Goal: Entertainment & Leisure: Consume media (video, audio)

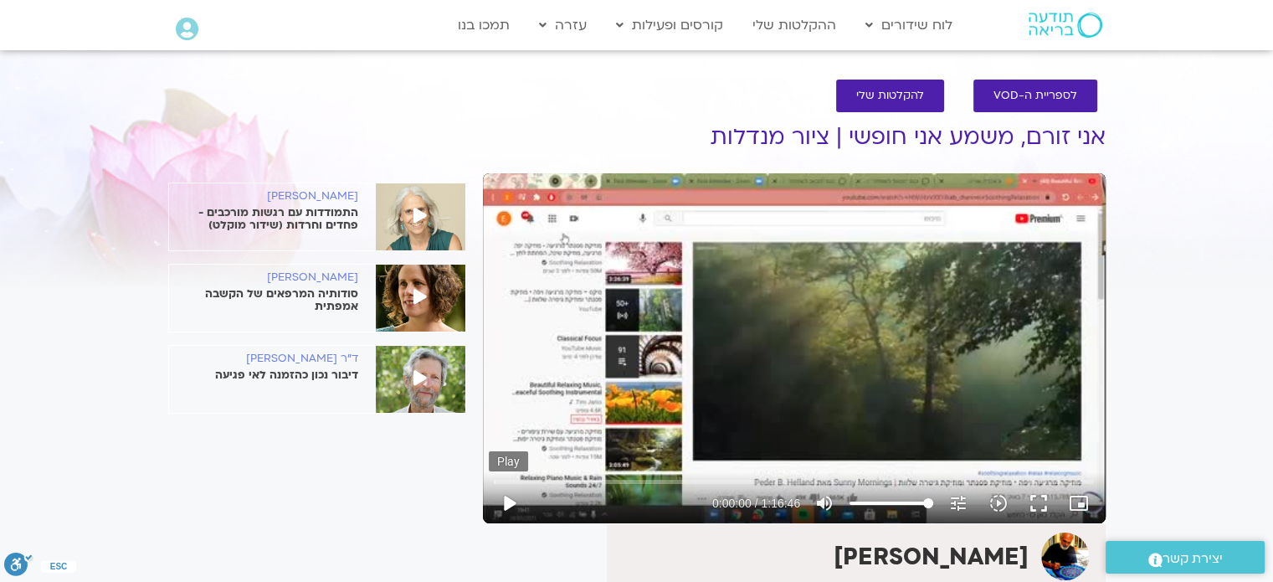
click at [508, 501] on button "play_arrow" at bounding box center [509, 503] width 40 height 40
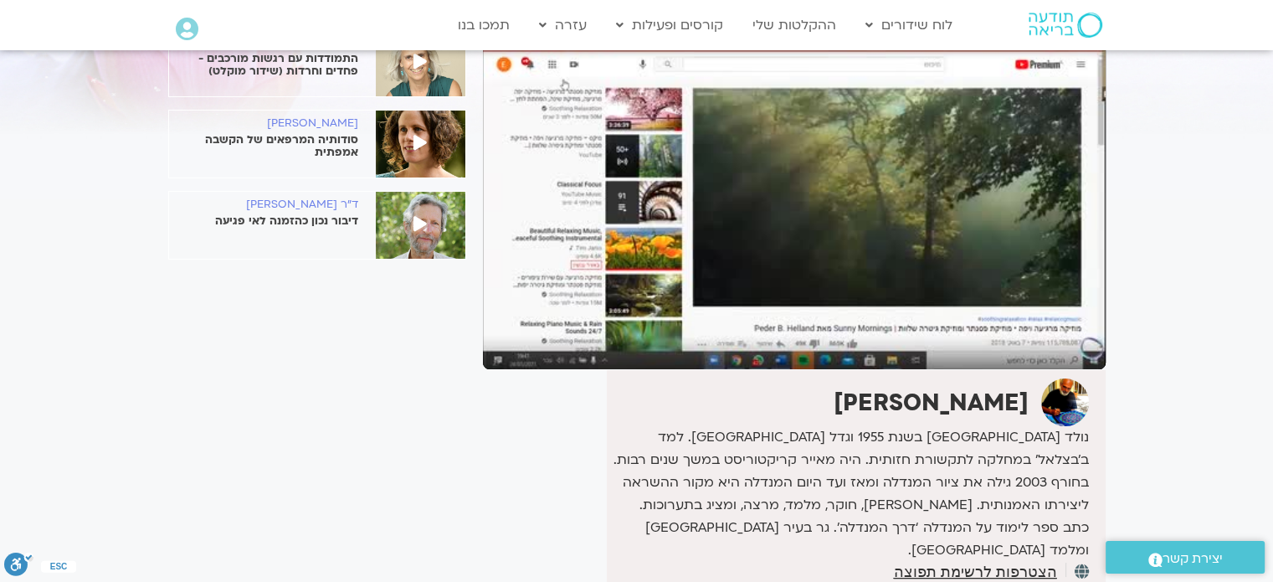
scroll to position [84, 0]
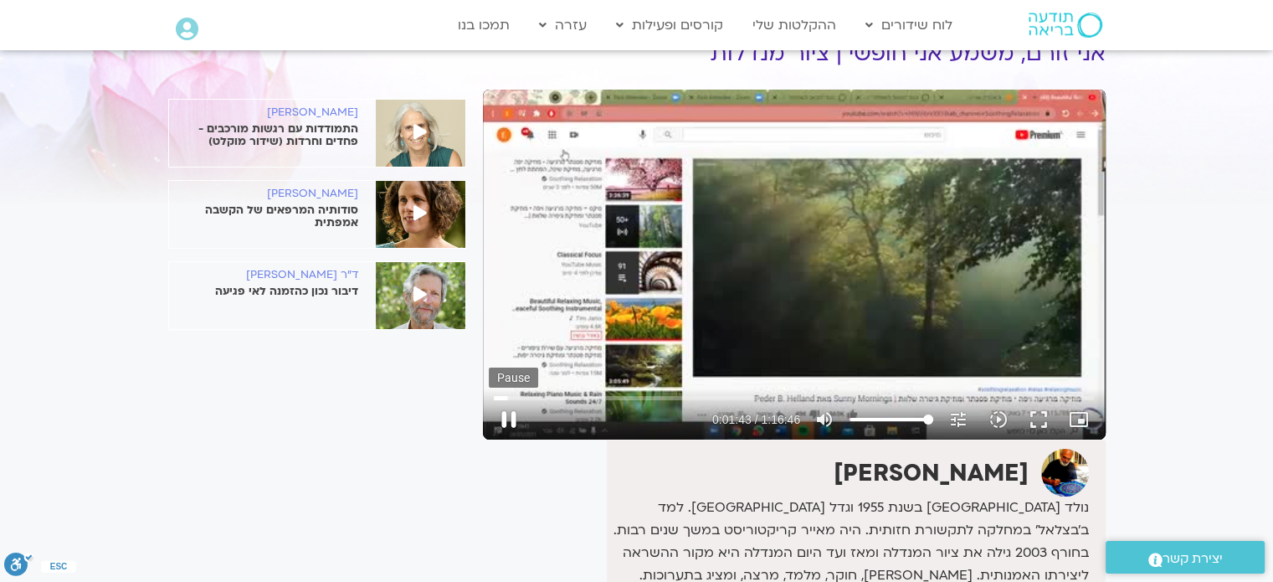
click at [505, 417] on button "pause" at bounding box center [509, 419] width 40 height 40
type input "103.753192"
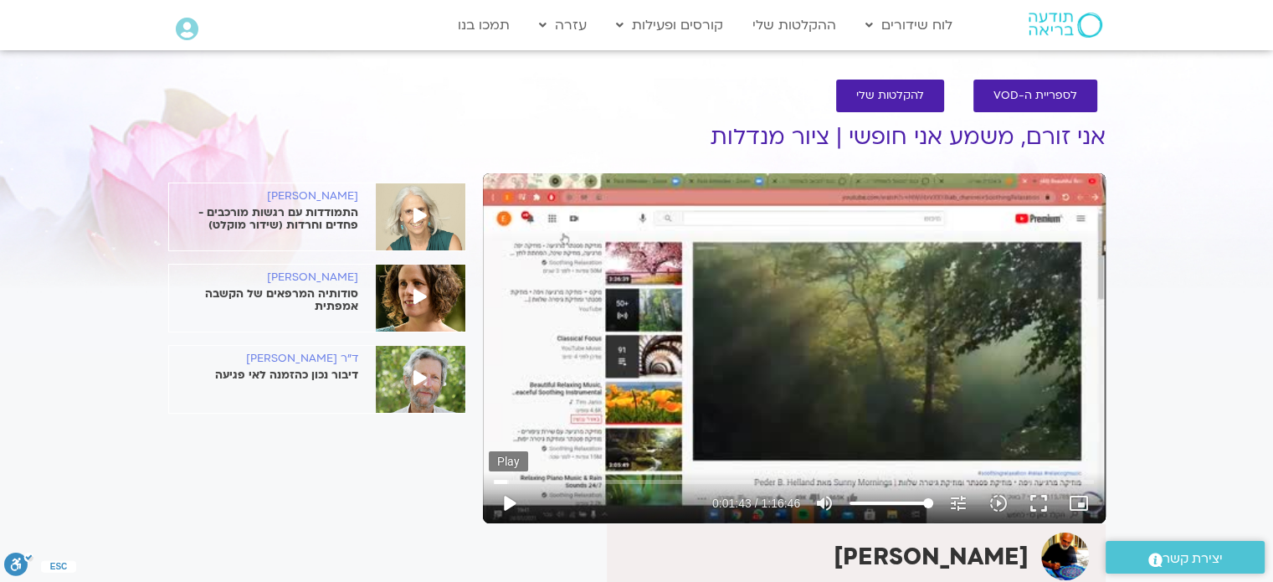
click at [507, 505] on button "play_arrow" at bounding box center [509, 503] width 40 height 40
click at [500, 480] on input "Seek" at bounding box center [794, 481] width 600 height 10
click at [508, 495] on button "pause" at bounding box center [509, 503] width 40 height 40
click at [512, 505] on button "play_arrow" at bounding box center [509, 503] width 40 height 40
click at [506, 500] on button "pause" at bounding box center [509, 503] width 40 height 40
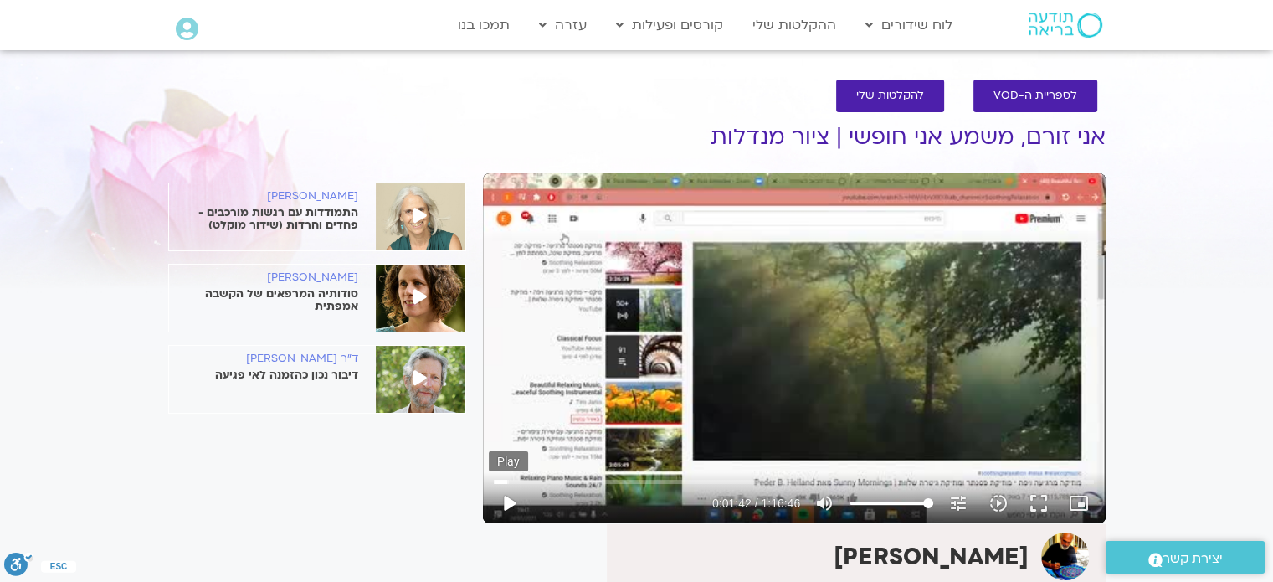
click at [509, 504] on button "play_arrow" at bounding box center [509, 503] width 40 height 40
click at [509, 504] on button "pause" at bounding box center [509, 503] width 40 height 40
click at [509, 495] on button "play_arrow" at bounding box center [509, 503] width 40 height 40
click at [508, 499] on button "pause" at bounding box center [509, 503] width 40 height 40
click at [508, 501] on button "play_arrow" at bounding box center [509, 503] width 40 height 40
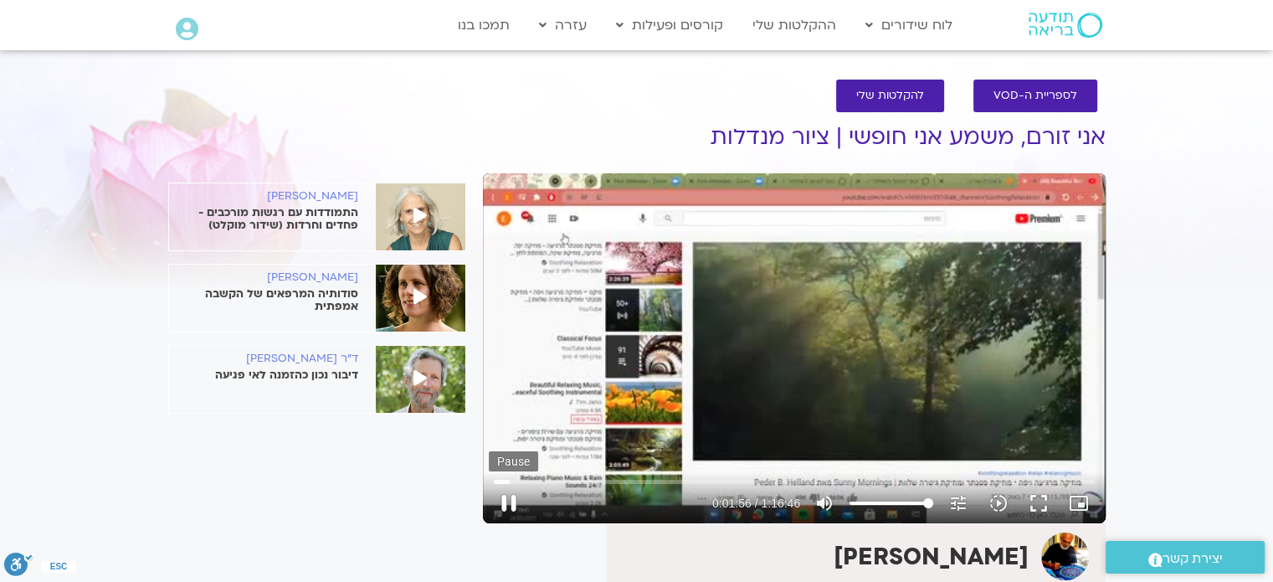
click at [508, 505] on button "pause" at bounding box center [509, 503] width 40 height 40
click at [510, 501] on button "play_arrow" at bounding box center [509, 503] width 40 height 40
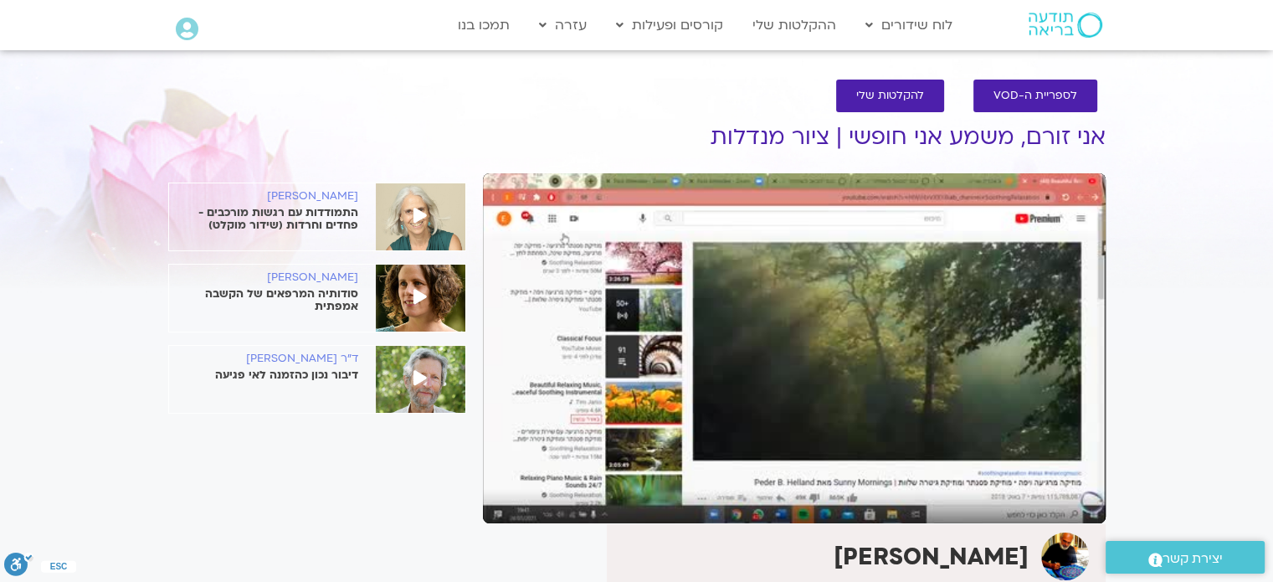
click at [509, 502] on button "pause" at bounding box center [509, 503] width 40 height 40
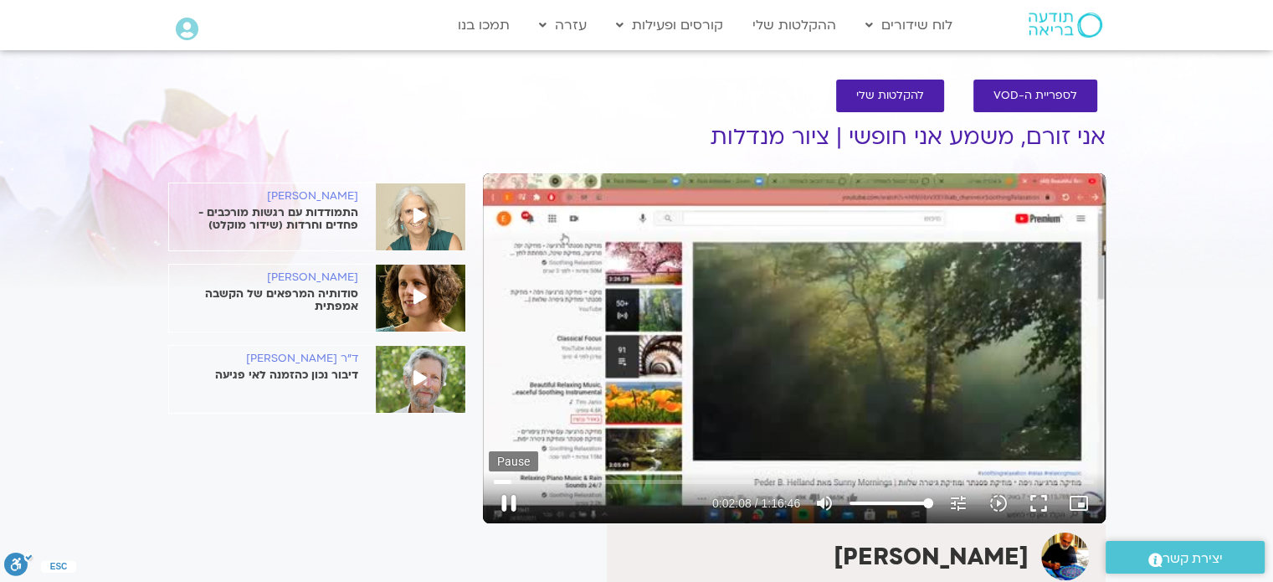
click at [509, 500] on button "pause" at bounding box center [509, 503] width 40 height 40
click at [509, 506] on button "play_arrow" at bounding box center [509, 503] width 40 height 40
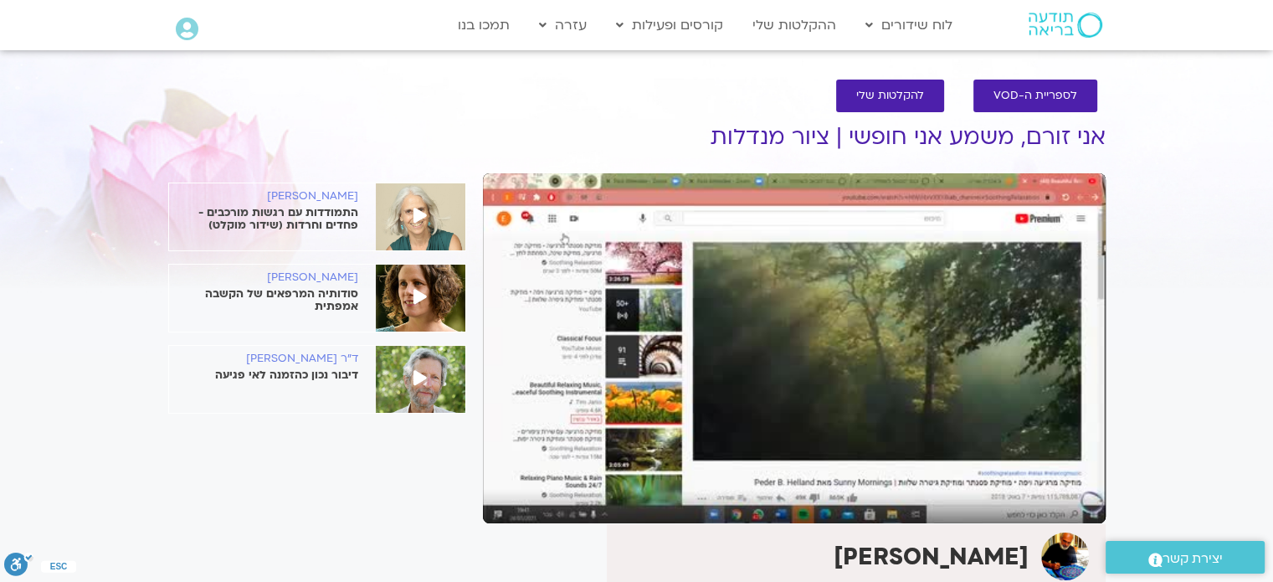
click at [509, 500] on button "pause" at bounding box center [509, 503] width 40 height 40
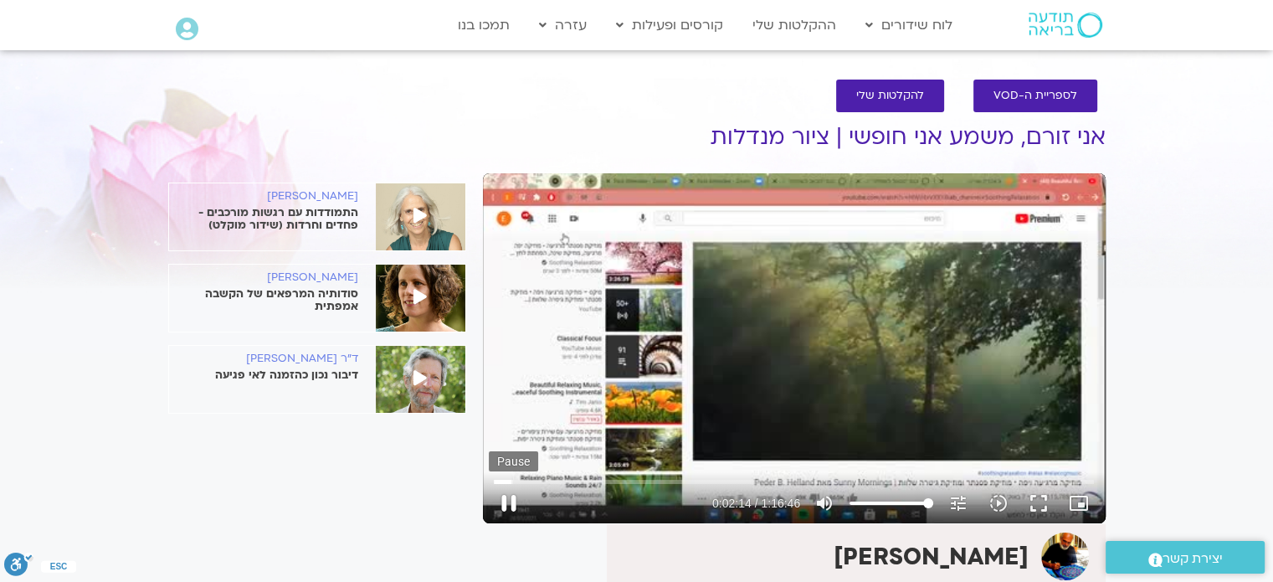
click at [513, 495] on button "pause" at bounding box center [509, 503] width 40 height 40
click at [513, 502] on button "play_arrow" at bounding box center [509, 503] width 40 height 40
click at [509, 501] on button "pause" at bounding box center [509, 503] width 40 height 40
click at [509, 505] on button "play_arrow" at bounding box center [509, 503] width 40 height 40
click at [509, 505] on button "pause" at bounding box center [509, 503] width 40 height 40
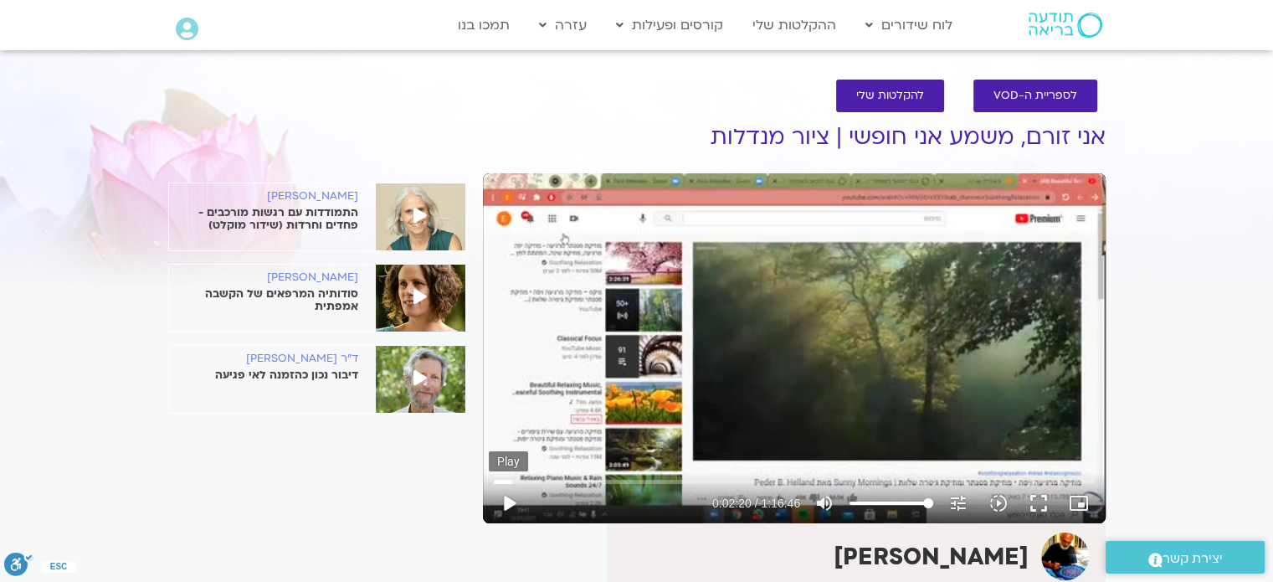
click at [508, 499] on button "play_arrow" at bounding box center [509, 503] width 40 height 40
click at [508, 504] on button "pause" at bounding box center [509, 503] width 40 height 40
click at [512, 502] on button "play_arrow" at bounding box center [509, 503] width 40 height 40
click at [509, 501] on button "pause" at bounding box center [509, 503] width 40 height 40
click at [510, 500] on button "play_arrow" at bounding box center [509, 503] width 40 height 40
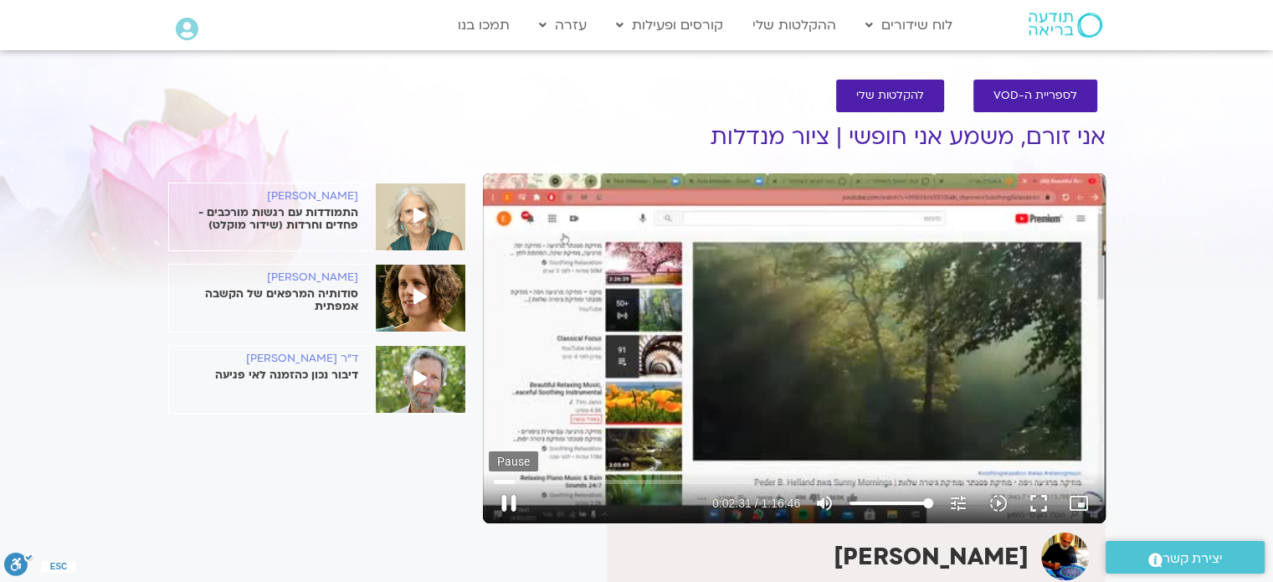
click at [508, 500] on button "pause" at bounding box center [509, 503] width 40 height 40
click at [506, 505] on button "play_arrow" at bounding box center [509, 503] width 40 height 40
click at [506, 499] on button "pause" at bounding box center [509, 503] width 40 height 40
click at [505, 501] on button "play_arrow" at bounding box center [509, 503] width 40 height 40
click at [505, 501] on button "pause" at bounding box center [509, 503] width 40 height 40
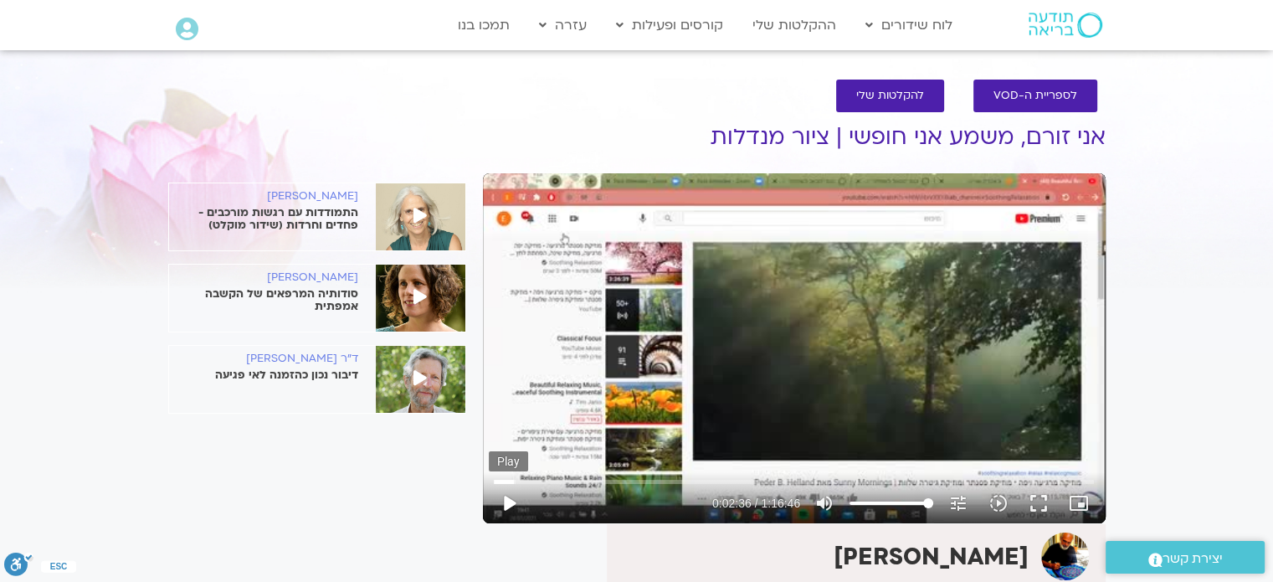
click at [505, 503] on button "play_arrow" at bounding box center [509, 503] width 40 height 40
click at [505, 503] on button "pause" at bounding box center [509, 503] width 40 height 40
click at [506, 497] on button "play_arrow" at bounding box center [509, 503] width 40 height 40
click at [508, 502] on button "pause" at bounding box center [509, 503] width 40 height 40
click at [508, 507] on button "play_arrow" at bounding box center [509, 503] width 40 height 40
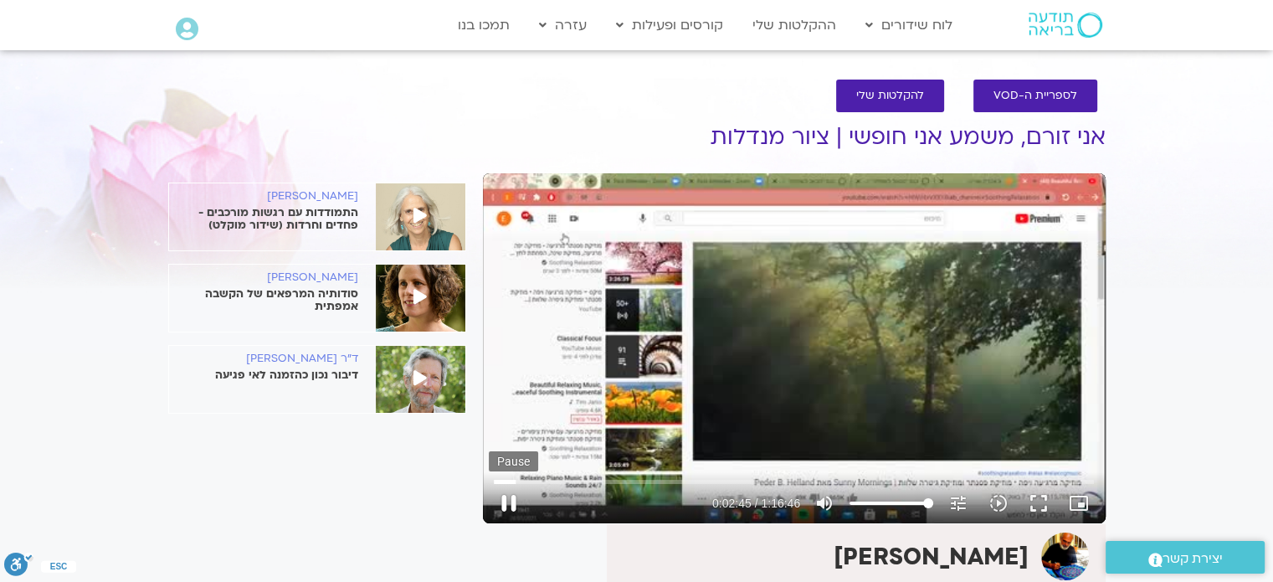
click at [508, 507] on button "pause" at bounding box center [509, 503] width 40 height 40
click at [508, 502] on button "play_arrow" at bounding box center [509, 503] width 40 height 40
click at [508, 502] on button "pause" at bounding box center [509, 503] width 40 height 40
click at [510, 499] on button "play_arrow" at bounding box center [509, 503] width 40 height 40
click at [510, 499] on button "pause" at bounding box center [509, 503] width 40 height 40
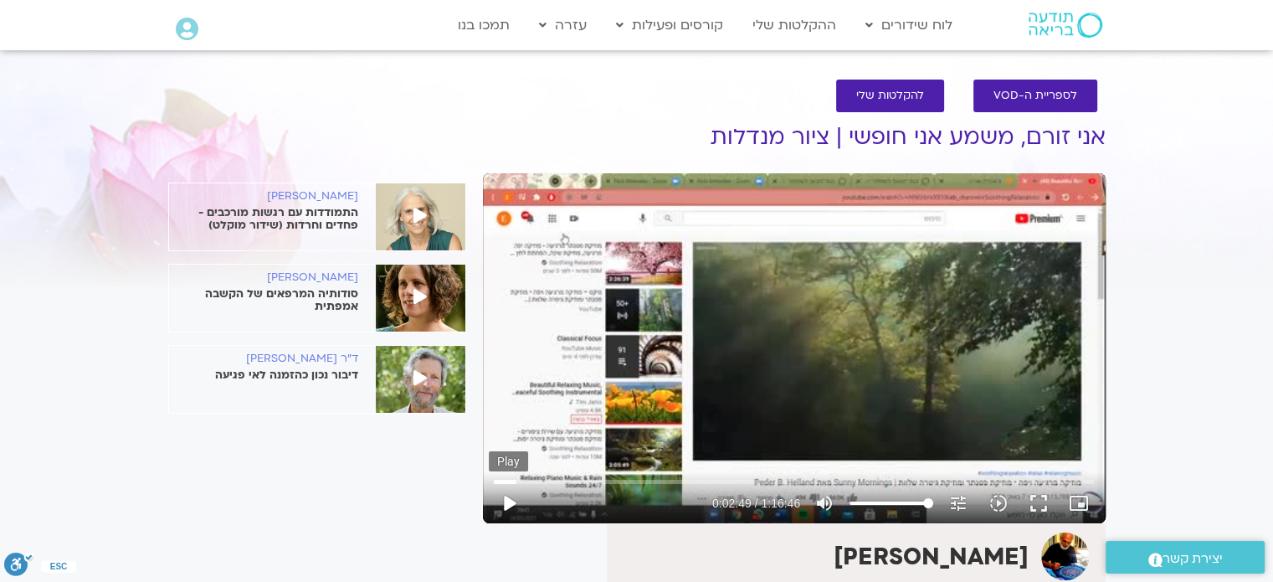
click at [512, 501] on button "play_arrow" at bounding box center [509, 503] width 40 height 40
click at [512, 501] on button "pause" at bounding box center [509, 503] width 40 height 40
click at [509, 501] on button "play_arrow" at bounding box center [509, 503] width 40 height 40
click at [509, 501] on button "pause" at bounding box center [509, 503] width 40 height 40
click at [507, 498] on button "play_arrow" at bounding box center [509, 503] width 40 height 40
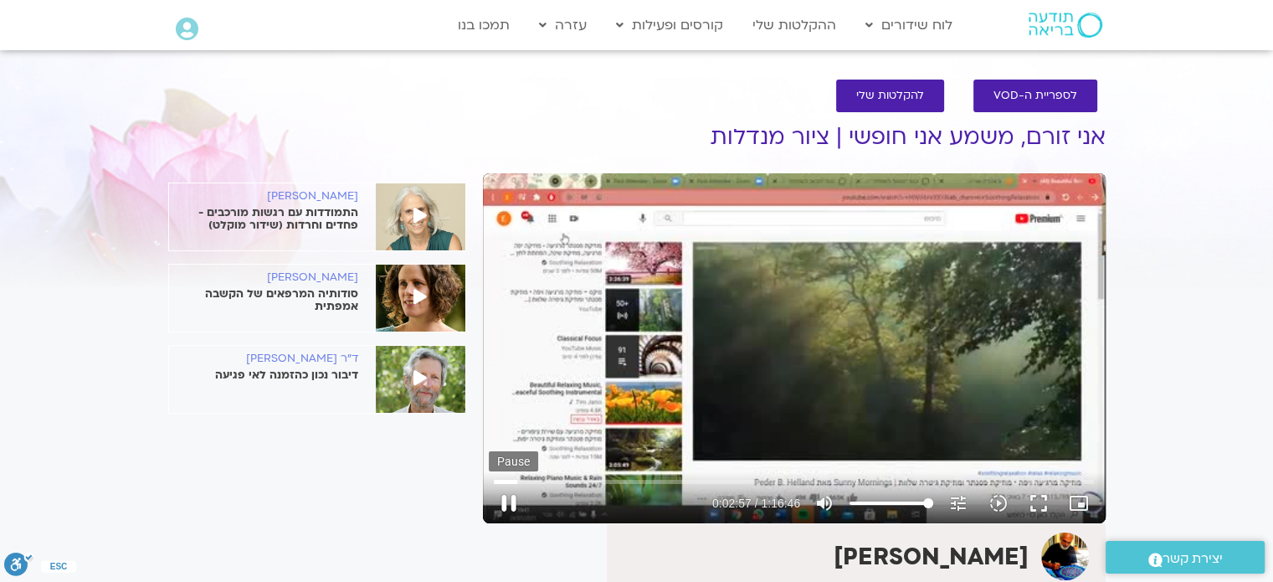
click at [507, 500] on button "pause" at bounding box center [509, 503] width 40 height 40
click at [507, 503] on button "play_arrow" at bounding box center [509, 503] width 40 height 40
click at [507, 503] on button "pause" at bounding box center [509, 503] width 40 height 40
click at [507, 504] on button "play_arrow" at bounding box center [509, 503] width 40 height 40
click at [512, 502] on button "pause" at bounding box center [509, 503] width 40 height 40
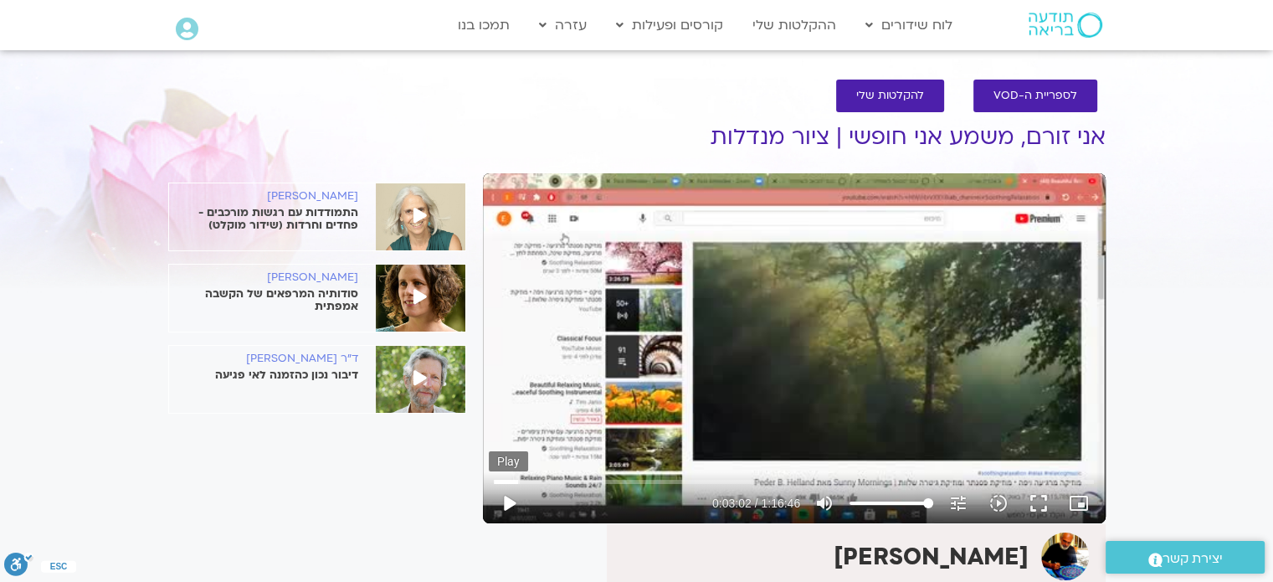
click at [512, 504] on button "play_arrow" at bounding box center [509, 503] width 40 height 40
click at [507, 503] on button "pause" at bounding box center [509, 503] width 40 height 40
click at [507, 505] on button "play_arrow" at bounding box center [509, 503] width 40 height 40
click at [507, 505] on button "pause" at bounding box center [509, 503] width 40 height 40
click at [503, 498] on button "play_arrow" at bounding box center [509, 503] width 40 height 40
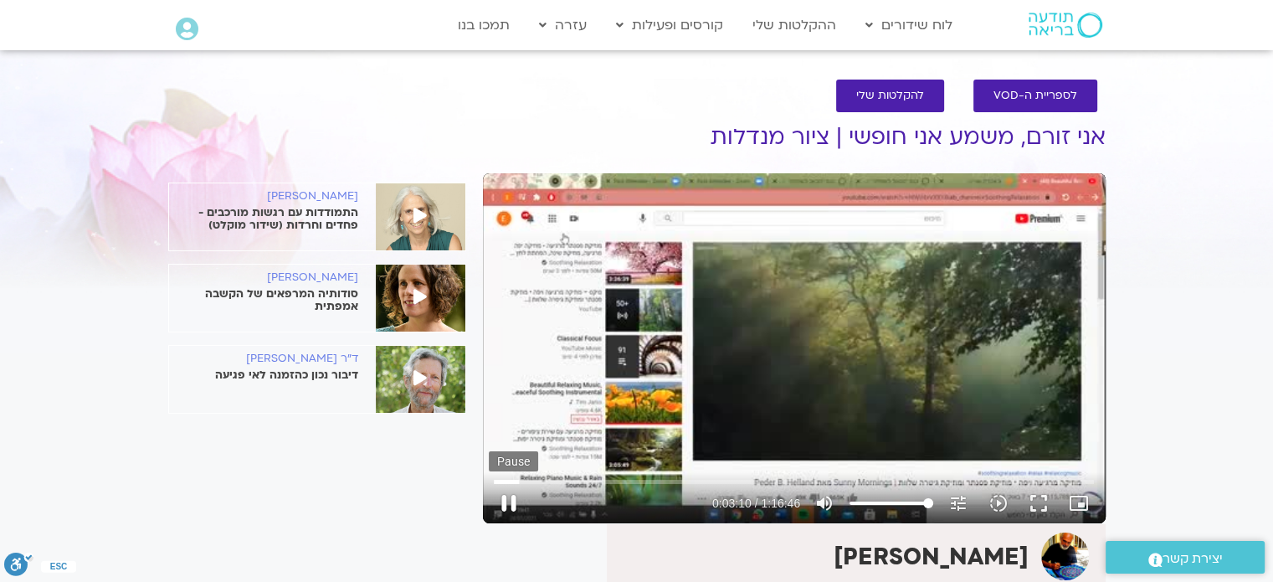
click at [508, 499] on button "pause" at bounding box center [509, 503] width 40 height 40
click at [508, 503] on button "play_arrow" at bounding box center [509, 503] width 40 height 40
click at [509, 500] on button "pause" at bounding box center [509, 503] width 40 height 40
click at [509, 502] on button "play_arrow" at bounding box center [509, 503] width 40 height 40
click at [509, 502] on button "pause" at bounding box center [509, 503] width 40 height 40
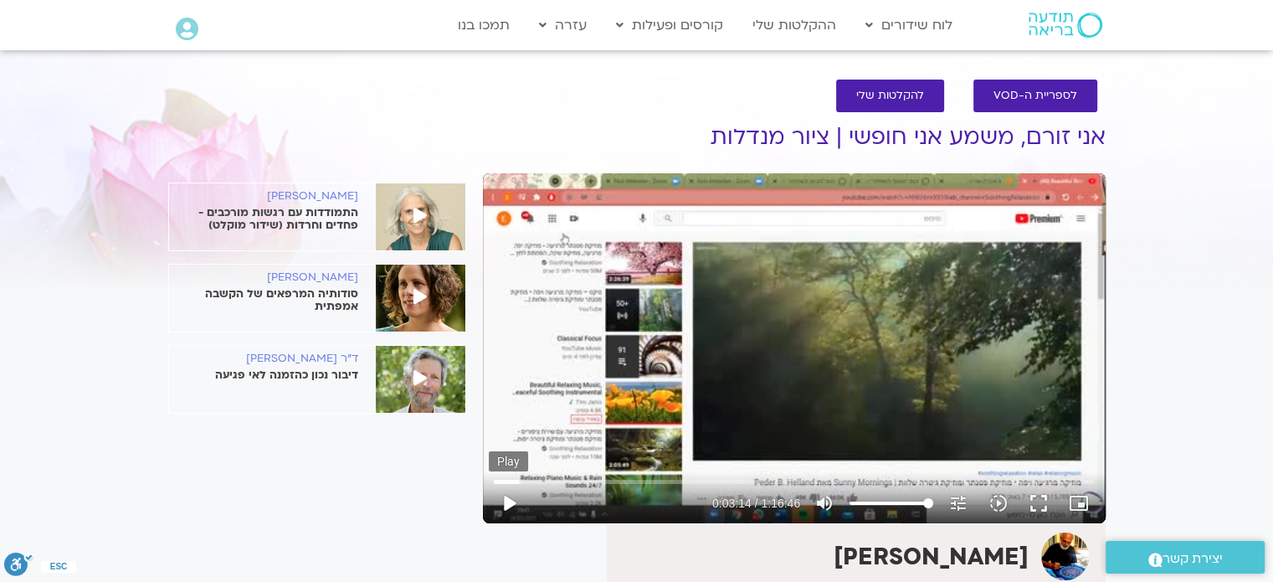
click at [509, 505] on button "play_arrow" at bounding box center [509, 503] width 40 height 40
click at [509, 501] on button "pause" at bounding box center [509, 503] width 40 height 40
click at [513, 500] on button "play_arrow" at bounding box center [509, 503] width 40 height 40
click at [506, 499] on button "pause" at bounding box center [509, 503] width 40 height 40
click at [506, 505] on button "play_arrow" at bounding box center [509, 503] width 40 height 40
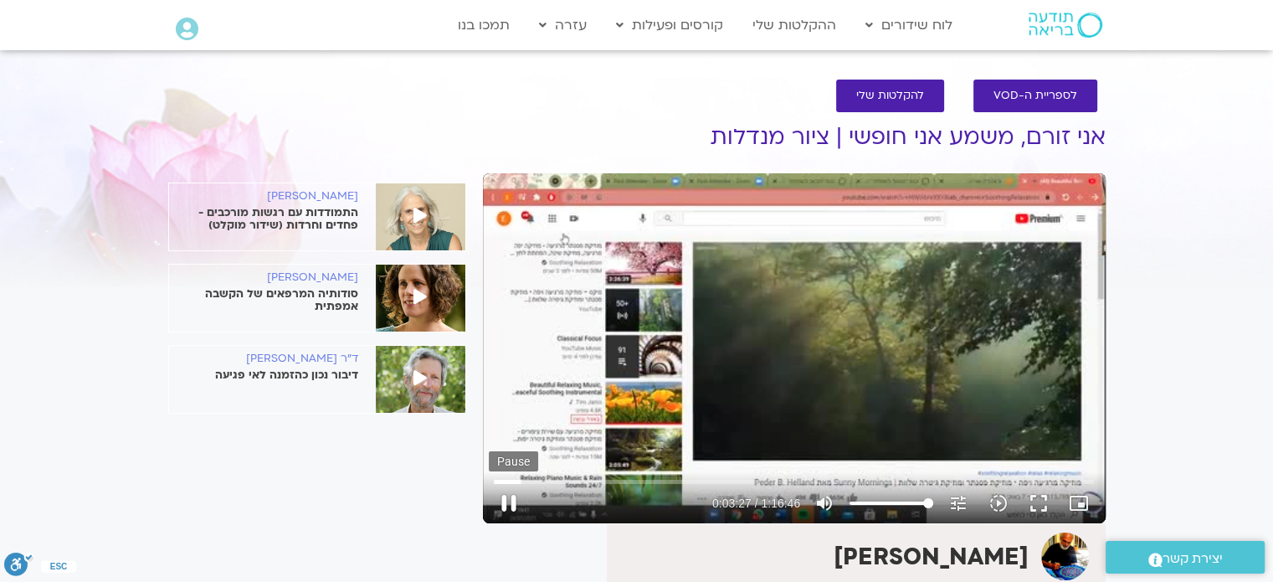
click at [506, 505] on button "pause" at bounding box center [509, 503] width 40 height 40
click at [505, 500] on button "play_arrow" at bounding box center [509, 503] width 40 height 40
click at [507, 502] on button "pause" at bounding box center [509, 503] width 40 height 40
click at [508, 505] on button "play_arrow" at bounding box center [509, 503] width 40 height 40
click at [508, 505] on button "pause" at bounding box center [509, 503] width 40 height 40
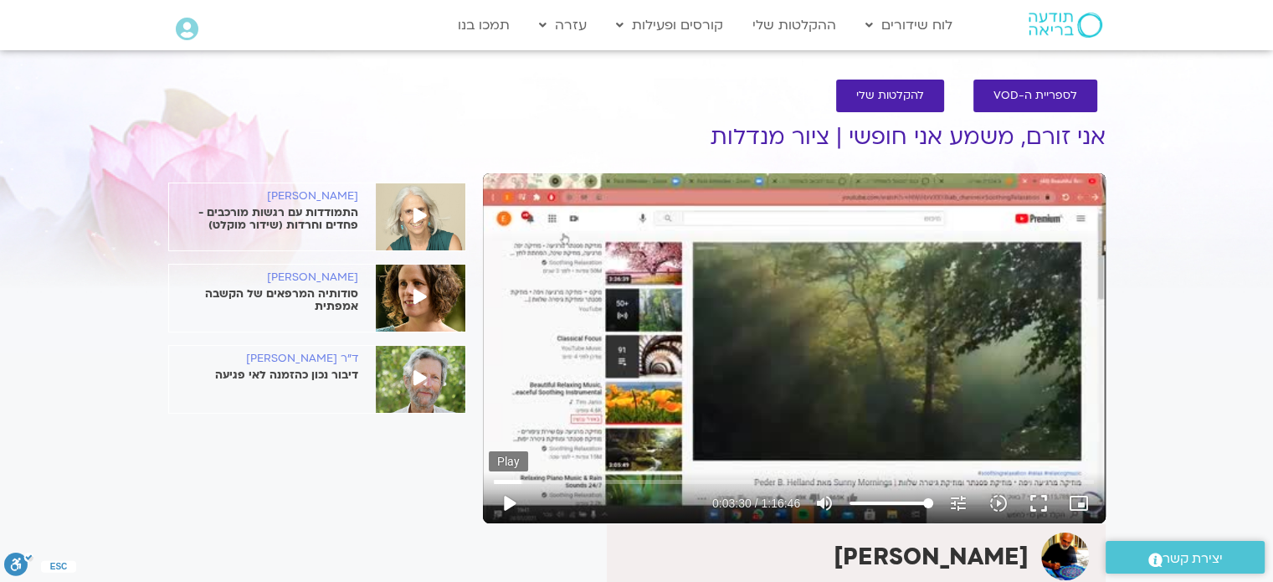
click at [508, 501] on button "play_arrow" at bounding box center [509, 503] width 40 height 40
click at [508, 501] on button "pause" at bounding box center [509, 503] width 40 height 40
click at [510, 501] on button "play_arrow" at bounding box center [509, 503] width 40 height 40
click at [510, 502] on button "pause" at bounding box center [509, 503] width 40 height 40
click at [505, 504] on button "play_arrow" at bounding box center [509, 503] width 40 height 40
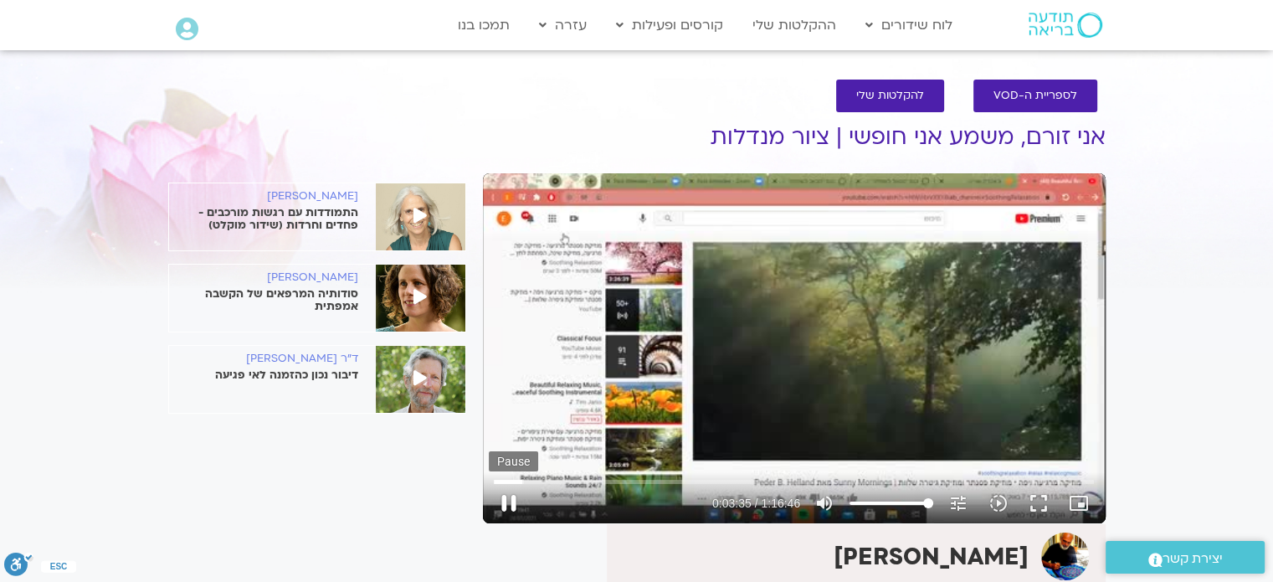
click at [505, 504] on button "pause" at bounding box center [509, 503] width 40 height 40
click at [508, 500] on button "play_arrow" at bounding box center [509, 503] width 40 height 40
click at [508, 500] on button "pause" at bounding box center [509, 503] width 40 height 40
click at [508, 501] on button "play_arrow" at bounding box center [509, 503] width 40 height 40
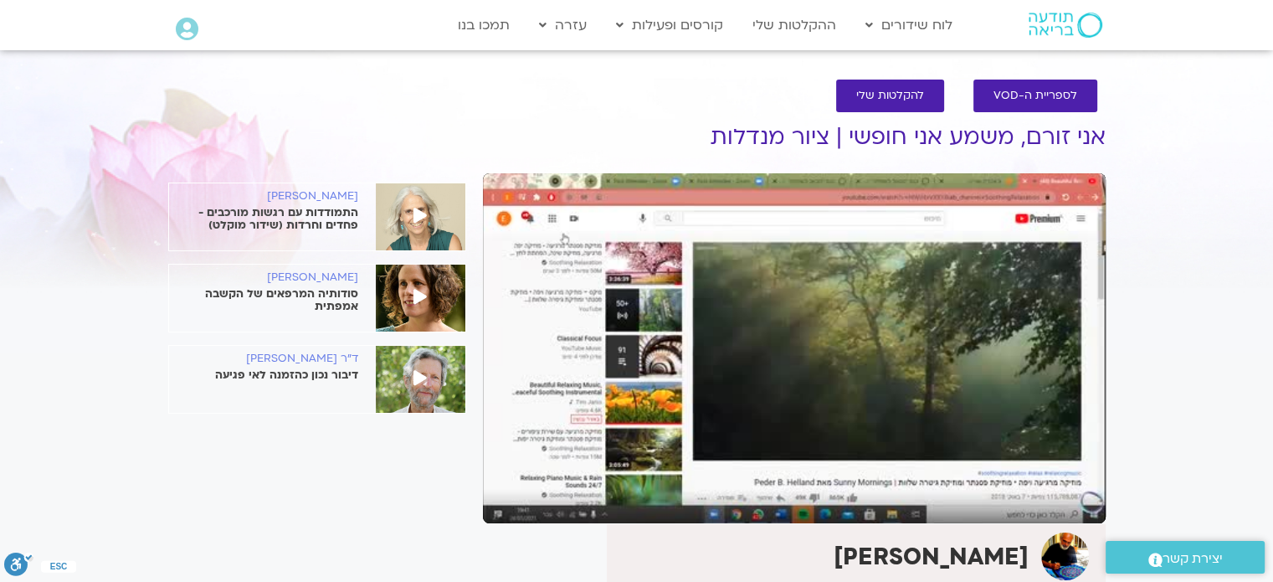
click at [508, 501] on button "pause" at bounding box center [509, 503] width 40 height 40
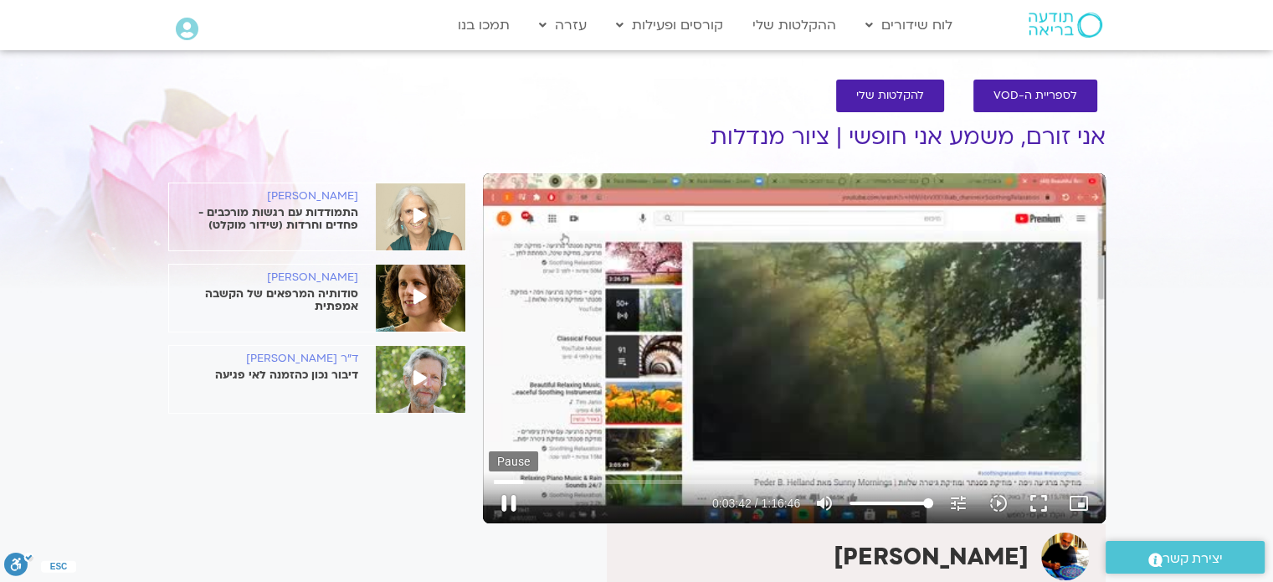
click at [508, 505] on button "pause" at bounding box center [509, 503] width 40 height 40
click at [508, 500] on button "play_arrow" at bounding box center [509, 503] width 40 height 40
click at [508, 505] on button "pause" at bounding box center [509, 503] width 40 height 40
click at [508, 504] on button "play_arrow" at bounding box center [509, 503] width 40 height 40
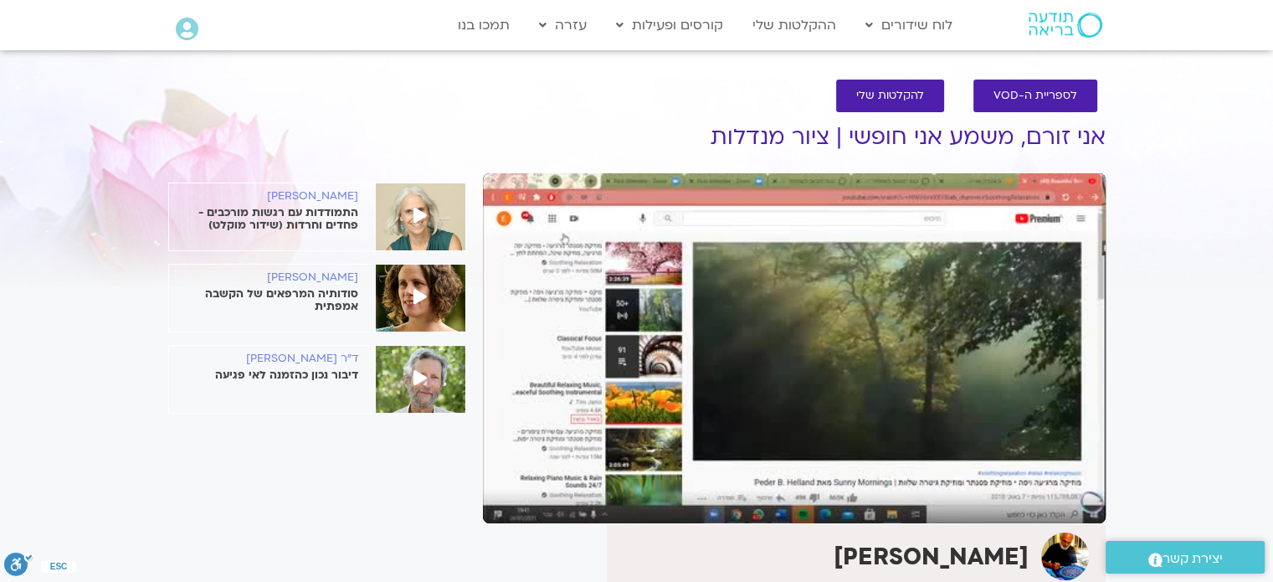
click at [508, 504] on button "pause" at bounding box center [509, 503] width 40 height 40
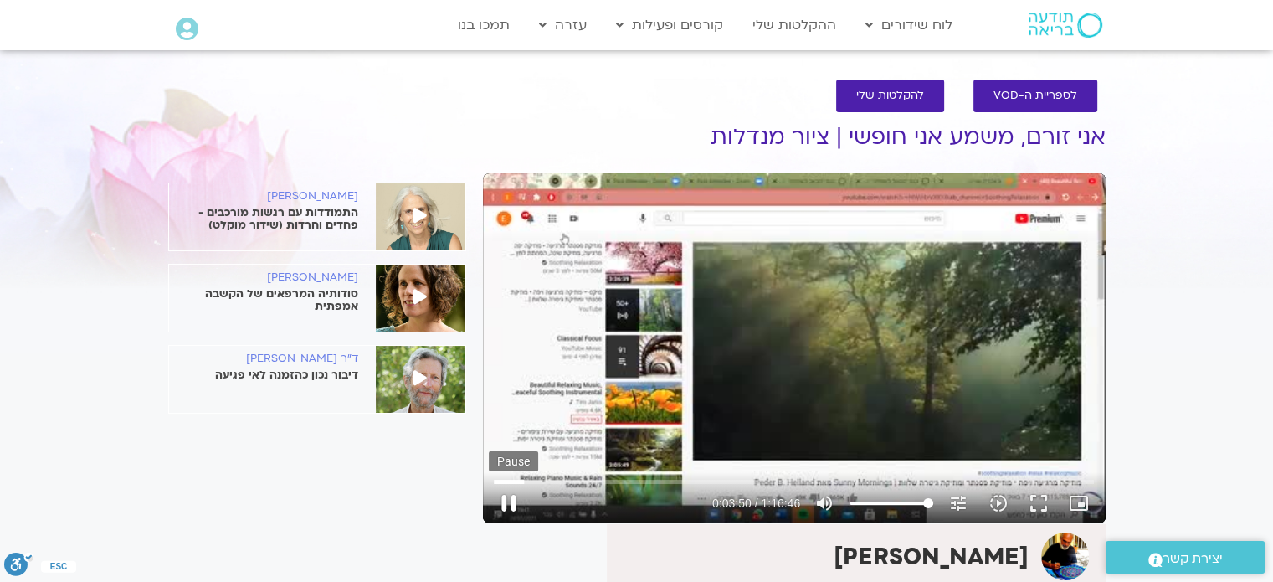
click at [508, 500] on button "pause" at bounding box center [509, 503] width 40 height 40
click at [508, 496] on button "play_arrow" at bounding box center [509, 503] width 40 height 40
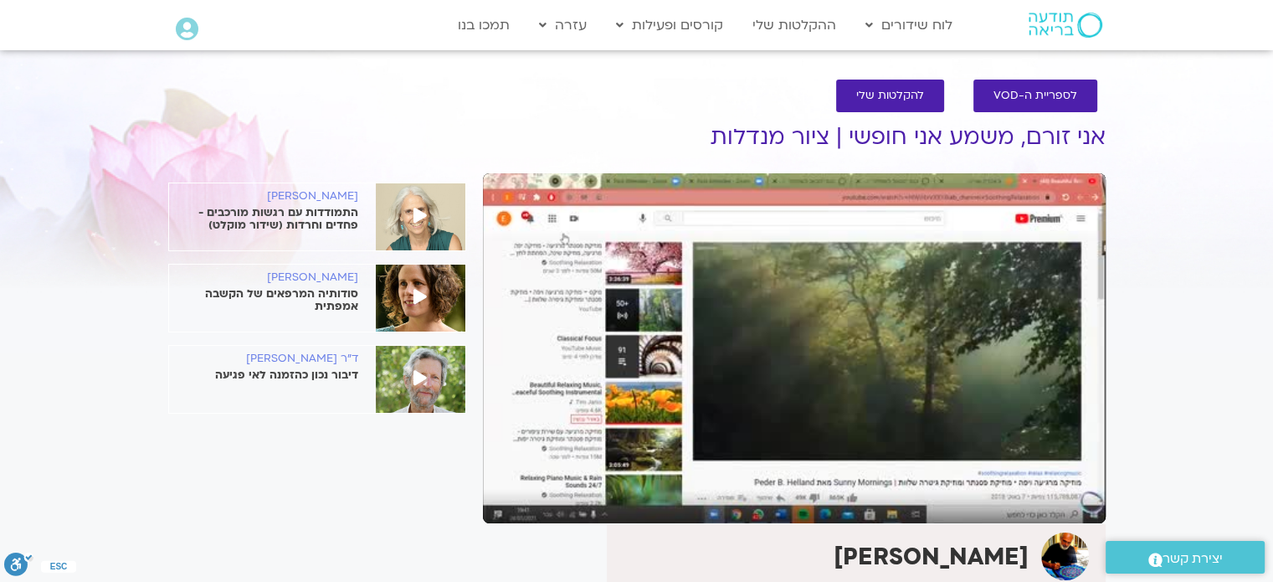
click at [508, 496] on button "pause" at bounding box center [509, 503] width 40 height 40
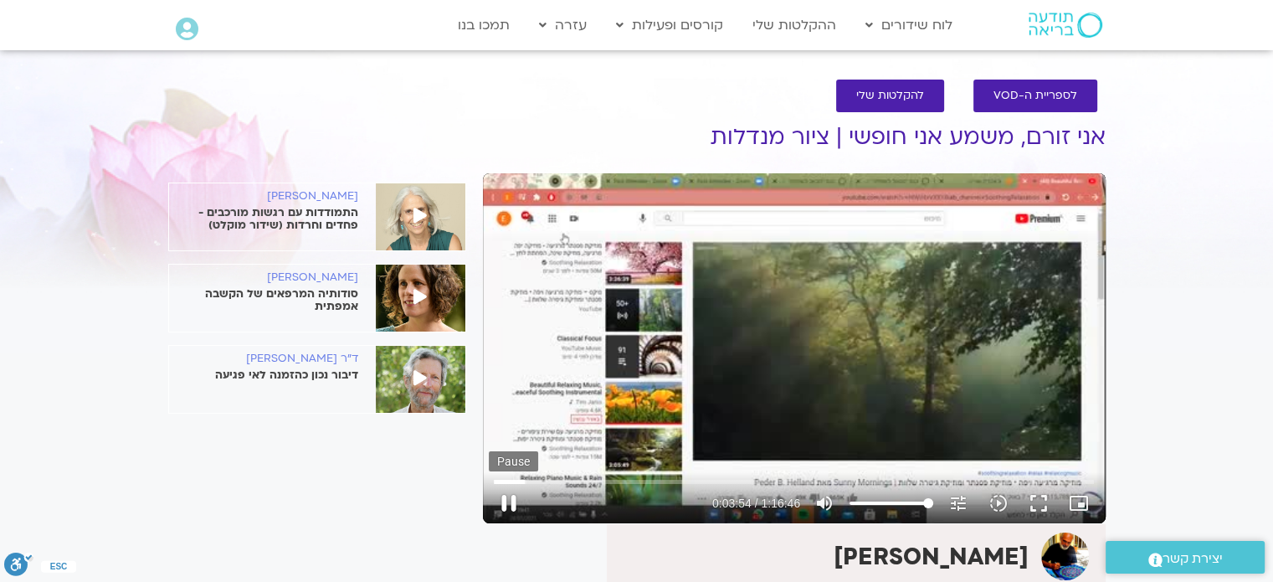
click at [508, 498] on button "pause" at bounding box center [509, 503] width 40 height 40
click at [509, 505] on button "play_arrow" at bounding box center [509, 503] width 40 height 40
click at [509, 501] on button "pause" at bounding box center [509, 503] width 40 height 40
click at [507, 504] on button "play_arrow" at bounding box center [509, 503] width 40 height 40
click at [506, 498] on button "pause" at bounding box center [509, 503] width 40 height 40
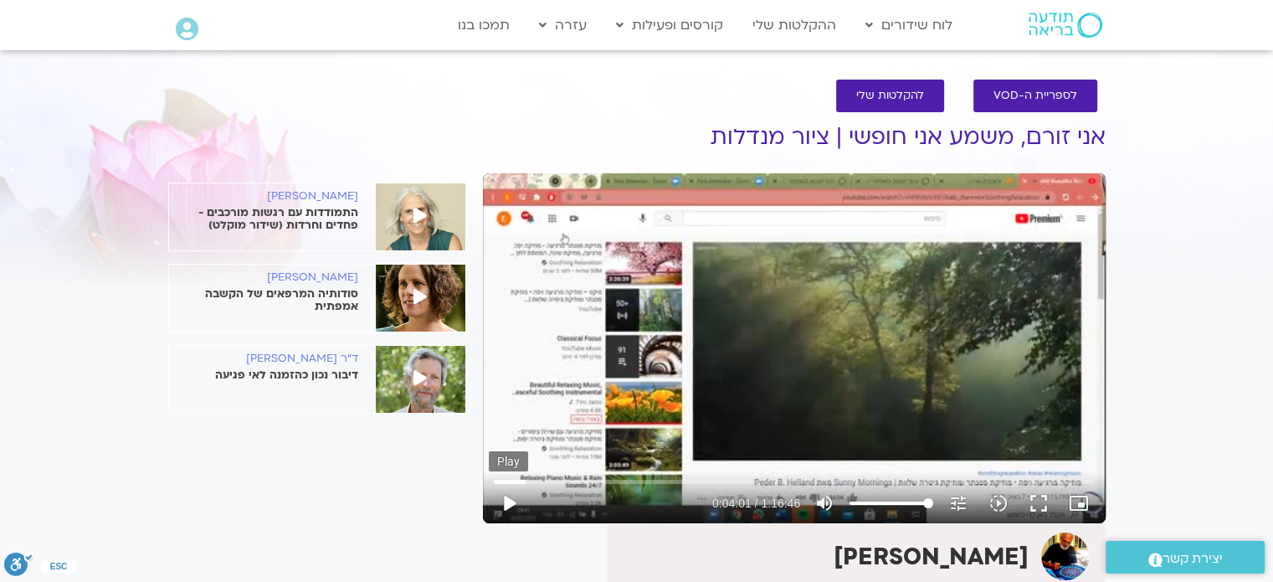
click at [508, 503] on button "play_arrow" at bounding box center [509, 503] width 40 height 40
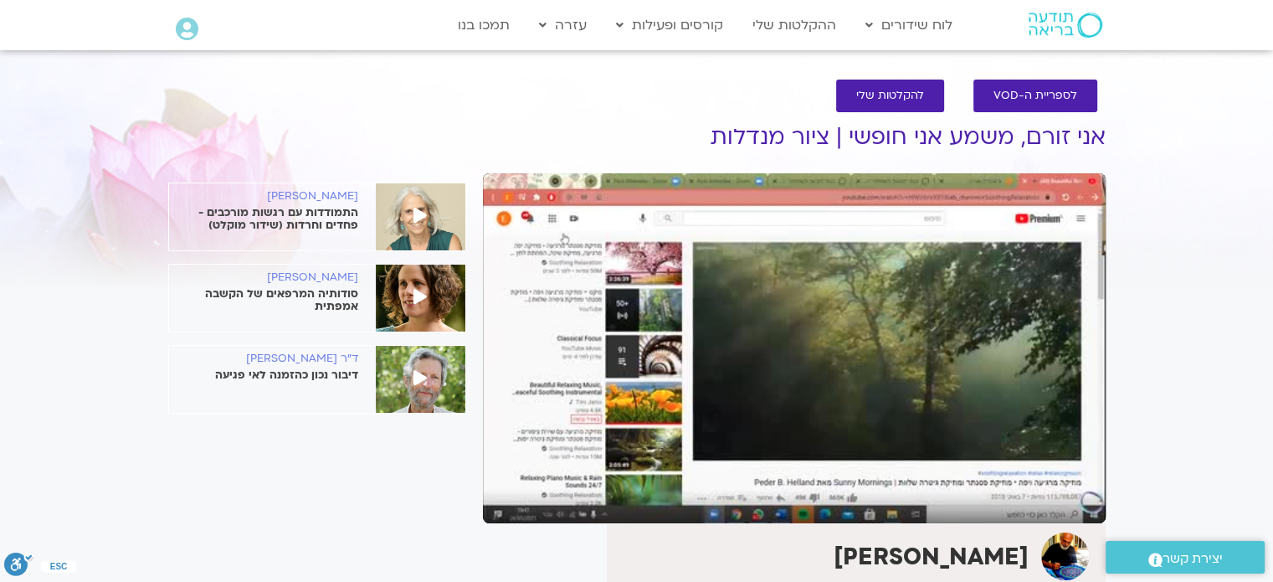
click at [508, 503] on button "pause" at bounding box center [509, 503] width 40 height 40
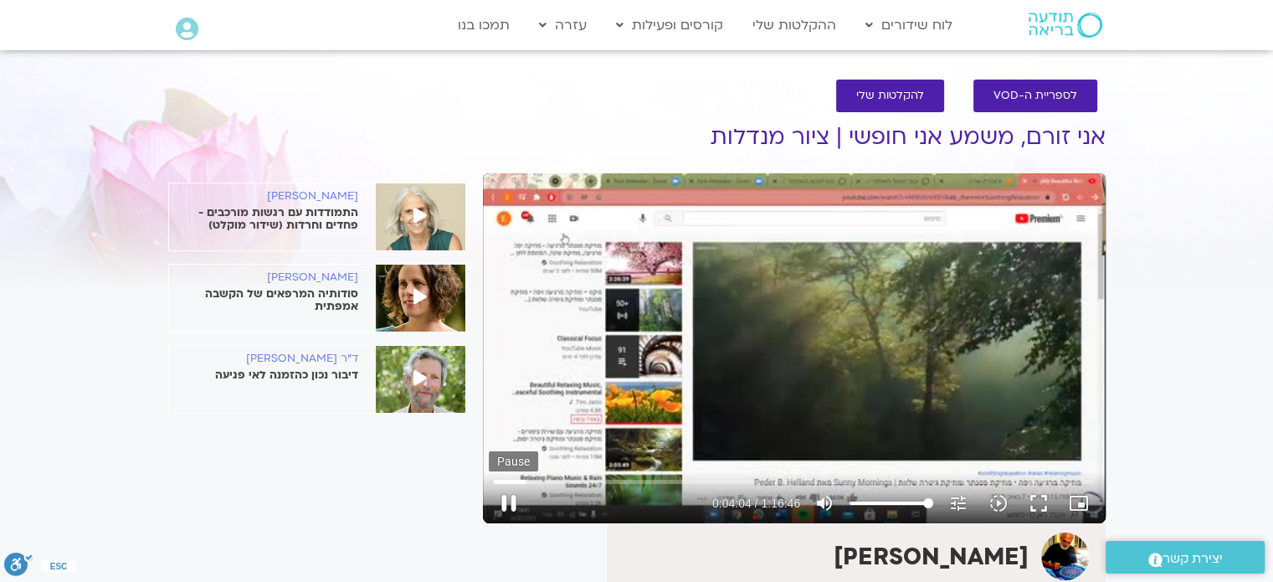
click at [507, 499] on button "pause" at bounding box center [509, 503] width 40 height 40
click at [507, 502] on button "play_arrow" at bounding box center [509, 503] width 40 height 40
click at [507, 502] on button "pause" at bounding box center [509, 503] width 40 height 40
click at [505, 504] on button "play_arrow" at bounding box center [509, 503] width 40 height 40
click at [505, 504] on button "pause" at bounding box center [509, 503] width 40 height 40
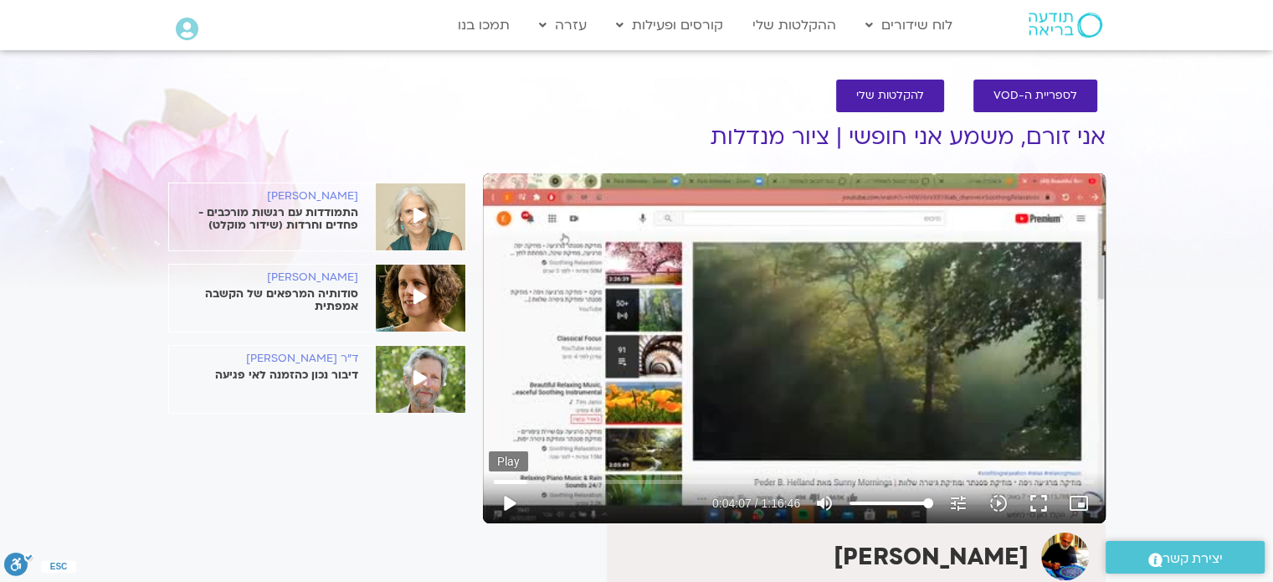
click at [506, 498] on button "play_arrow" at bounding box center [509, 503] width 40 height 40
click at [507, 501] on button "pause" at bounding box center [509, 503] width 40 height 40
click at [505, 502] on button "play_arrow" at bounding box center [509, 503] width 40 height 40
click at [505, 502] on button "pause" at bounding box center [509, 503] width 40 height 40
click at [509, 501] on button "play_arrow" at bounding box center [509, 503] width 40 height 40
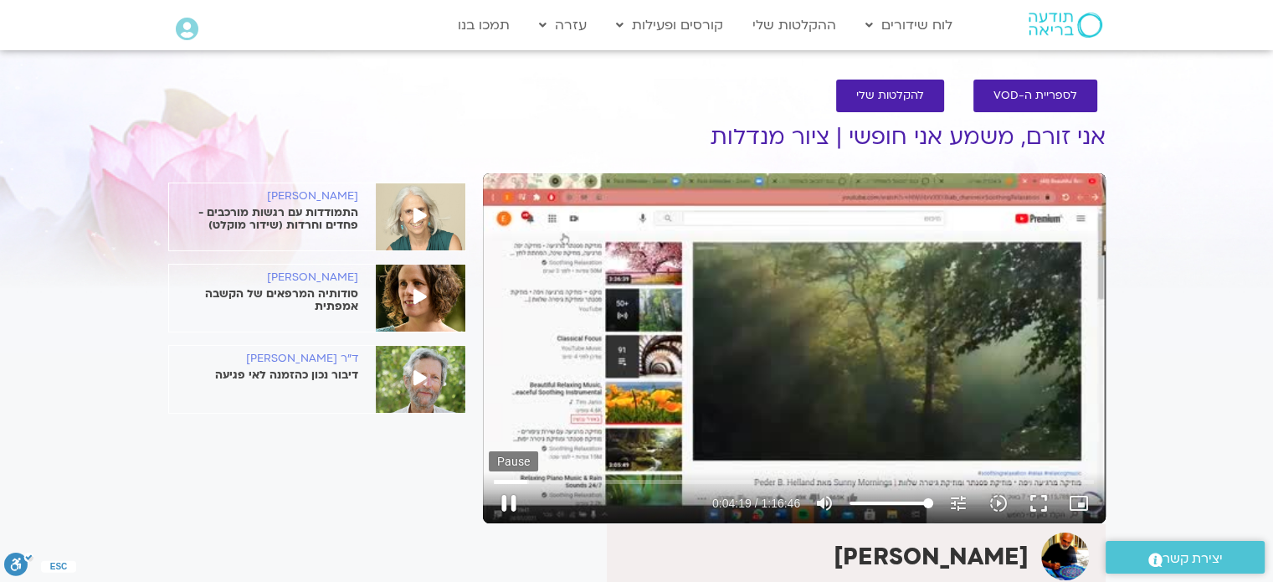
click at [505, 499] on button "pause" at bounding box center [509, 503] width 40 height 40
click at [509, 501] on button "play_arrow" at bounding box center [509, 503] width 40 height 40
click at [509, 501] on button "pause" at bounding box center [509, 503] width 40 height 40
click at [509, 495] on button "play_arrow" at bounding box center [509, 503] width 40 height 40
click at [509, 501] on button "pause" at bounding box center [509, 503] width 40 height 40
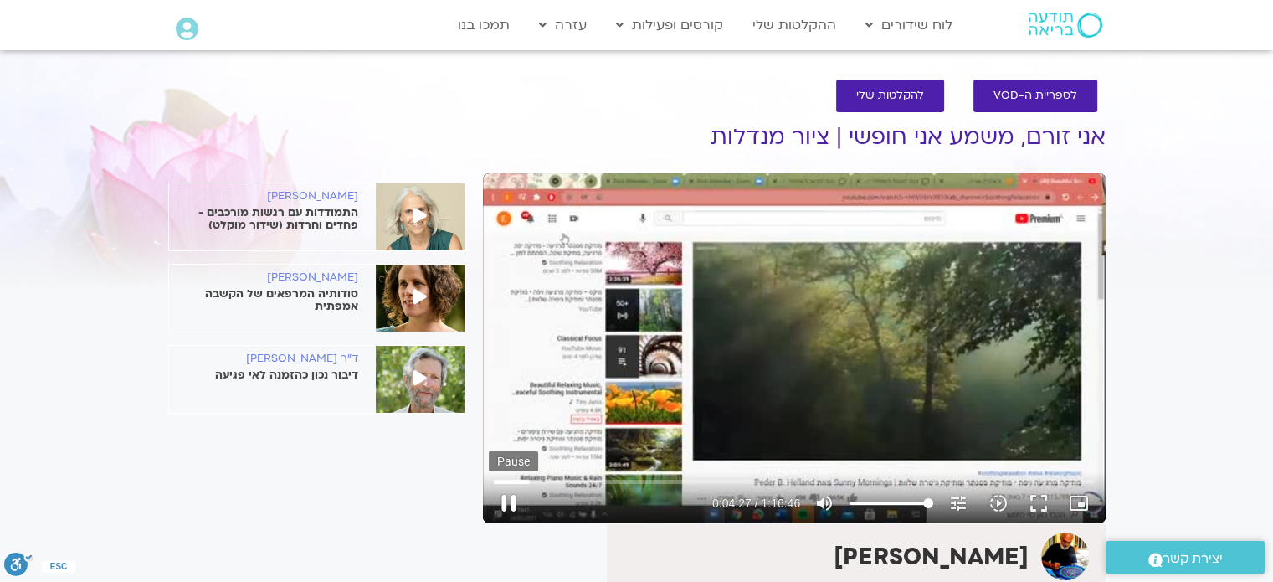
click at [510, 495] on button "pause" at bounding box center [509, 503] width 40 height 40
click at [510, 500] on button "play_arrow" at bounding box center [509, 503] width 40 height 40
click at [502, 500] on button "pause" at bounding box center [509, 503] width 40 height 40
click at [508, 501] on button "play_arrow" at bounding box center [509, 503] width 40 height 40
click at [508, 501] on button "pause" at bounding box center [509, 503] width 40 height 40
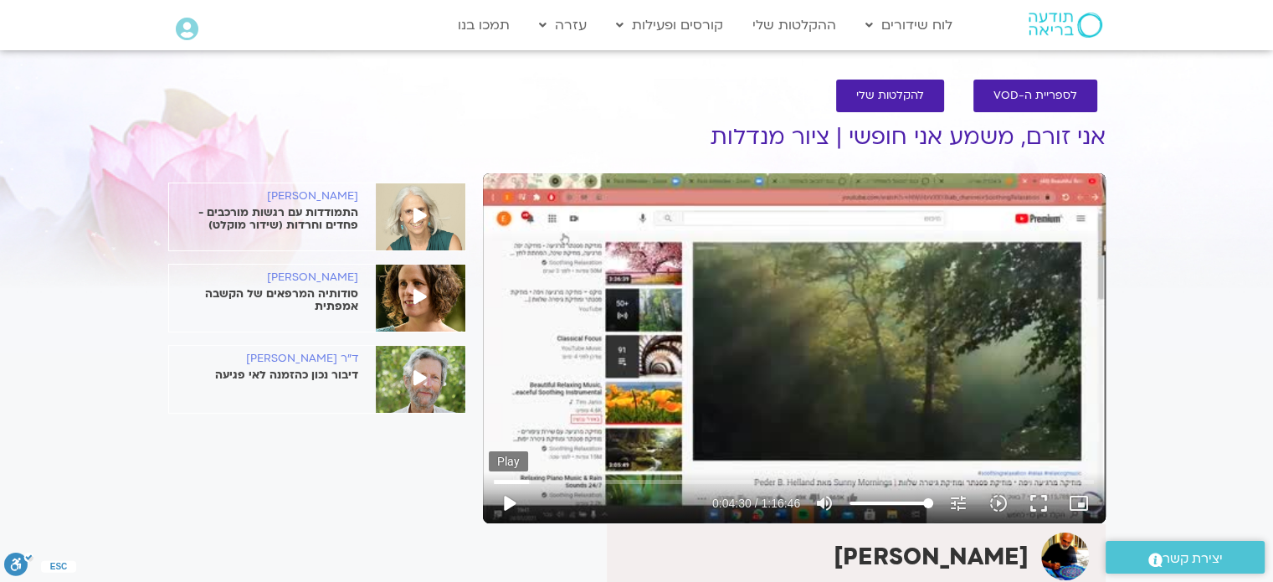
click at [508, 494] on button "play_arrow" at bounding box center [509, 503] width 40 height 40
click at [508, 500] on button "pause" at bounding box center [509, 503] width 40 height 40
click at [507, 501] on button "play_arrow" at bounding box center [509, 503] width 40 height 40
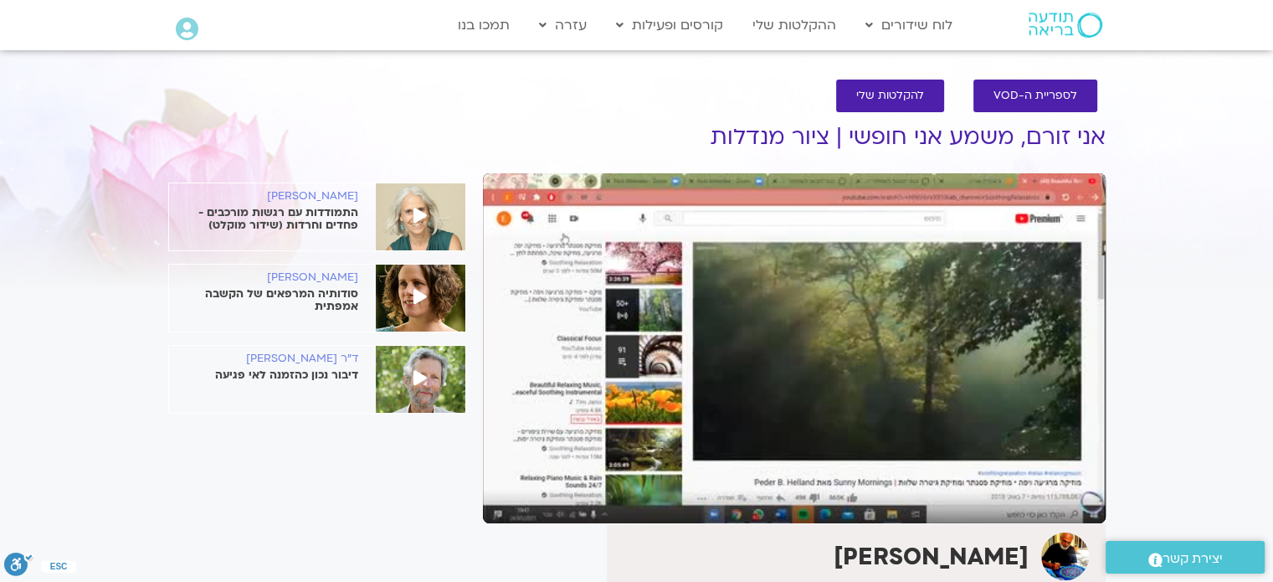
click at [507, 501] on button "pause" at bounding box center [509, 503] width 40 height 40
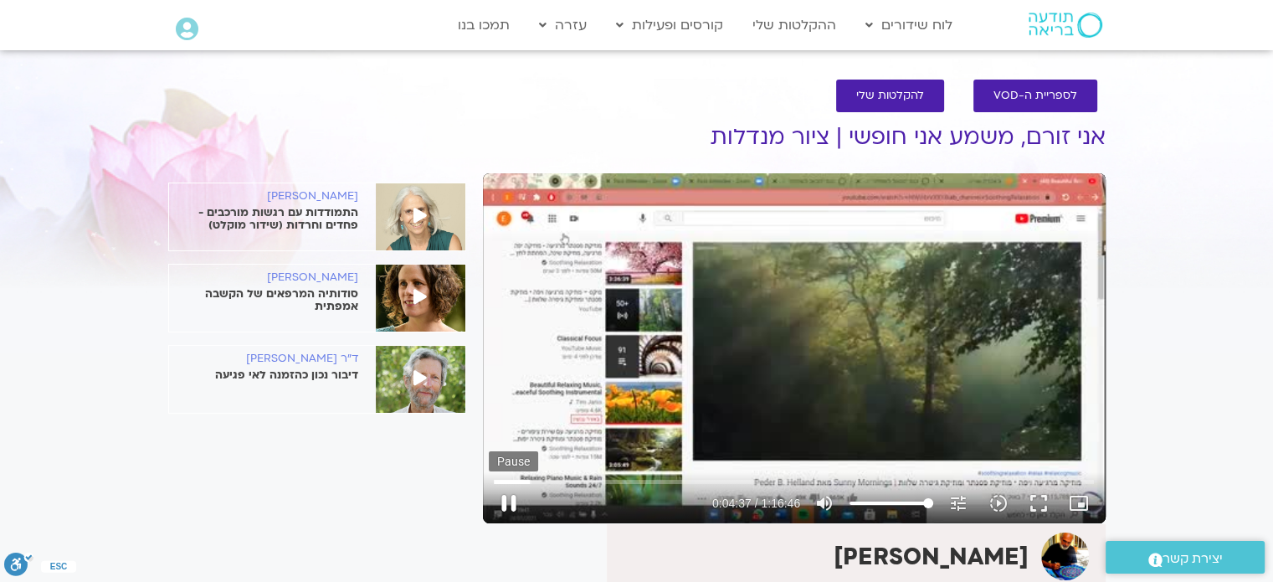
click at [513, 493] on button "pause" at bounding box center [509, 503] width 40 height 40
click at [513, 495] on button "play_arrow" at bounding box center [509, 503] width 40 height 40
click at [511, 495] on button "pause" at bounding box center [509, 503] width 40 height 40
click at [511, 501] on button "play_arrow" at bounding box center [509, 503] width 40 height 40
click at [510, 499] on button "pause" at bounding box center [509, 503] width 40 height 40
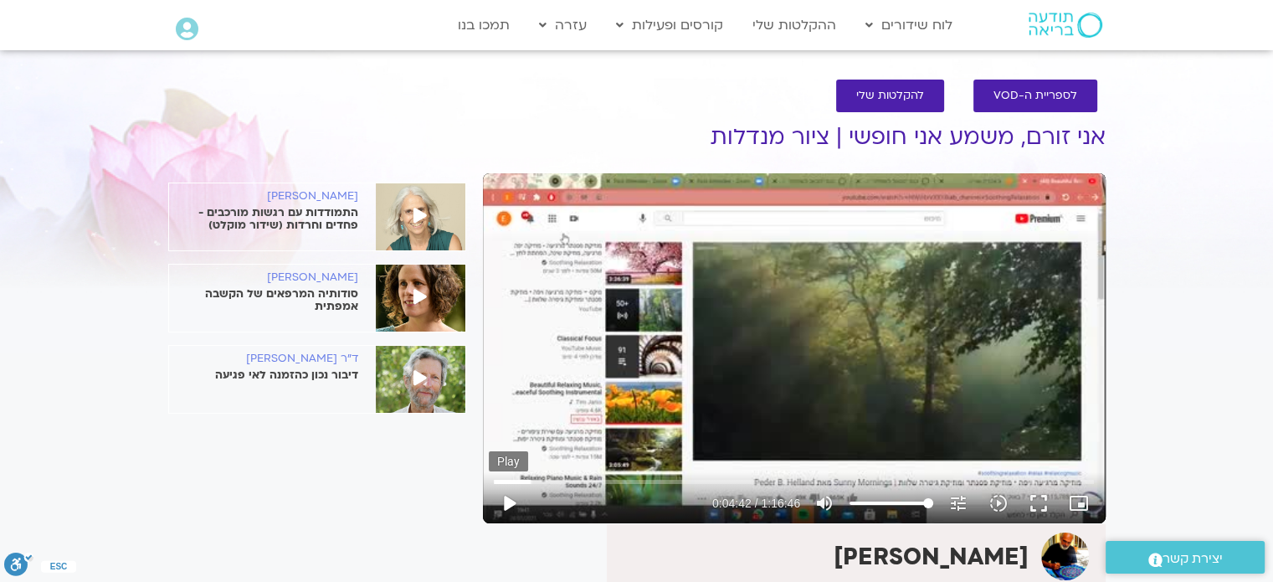
click at [507, 502] on button "play_arrow" at bounding box center [509, 503] width 40 height 40
click at [506, 504] on button "pause" at bounding box center [509, 503] width 40 height 40
click at [505, 502] on button "play_arrow" at bounding box center [509, 503] width 40 height 40
click at [509, 500] on button "pause" at bounding box center [509, 503] width 40 height 40
click at [509, 507] on button "play_arrow" at bounding box center [509, 503] width 40 height 40
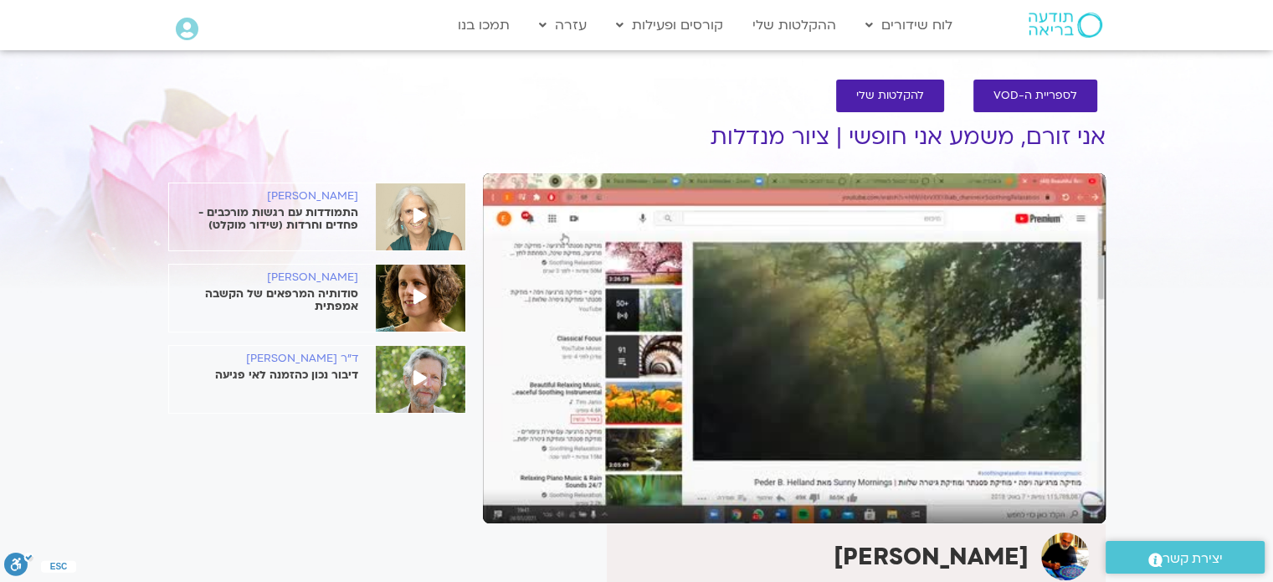
click at [506, 495] on button "pause" at bounding box center [509, 503] width 40 height 40
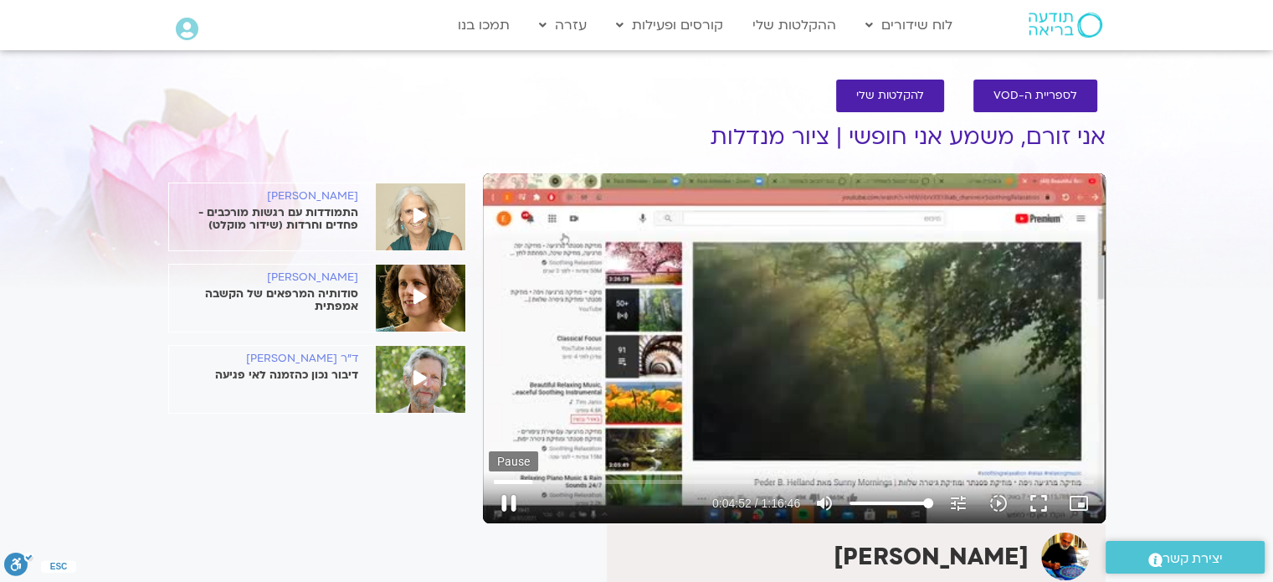
click at [509, 503] on button "pause" at bounding box center [509, 503] width 40 height 40
click at [509, 498] on button "play_arrow" at bounding box center [509, 503] width 40 height 40
click at [509, 495] on button "pause" at bounding box center [509, 503] width 40 height 40
click at [509, 498] on button "play_arrow" at bounding box center [509, 503] width 40 height 40
click at [509, 498] on button "pause" at bounding box center [509, 503] width 40 height 40
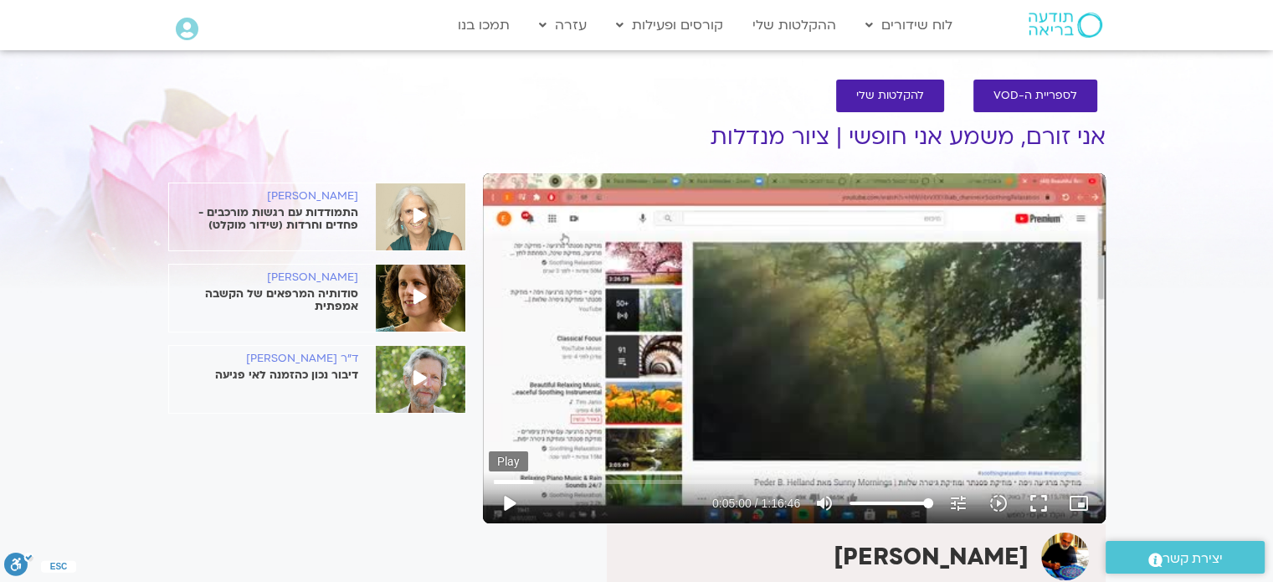
click at [509, 500] on button "play_arrow" at bounding box center [509, 503] width 40 height 40
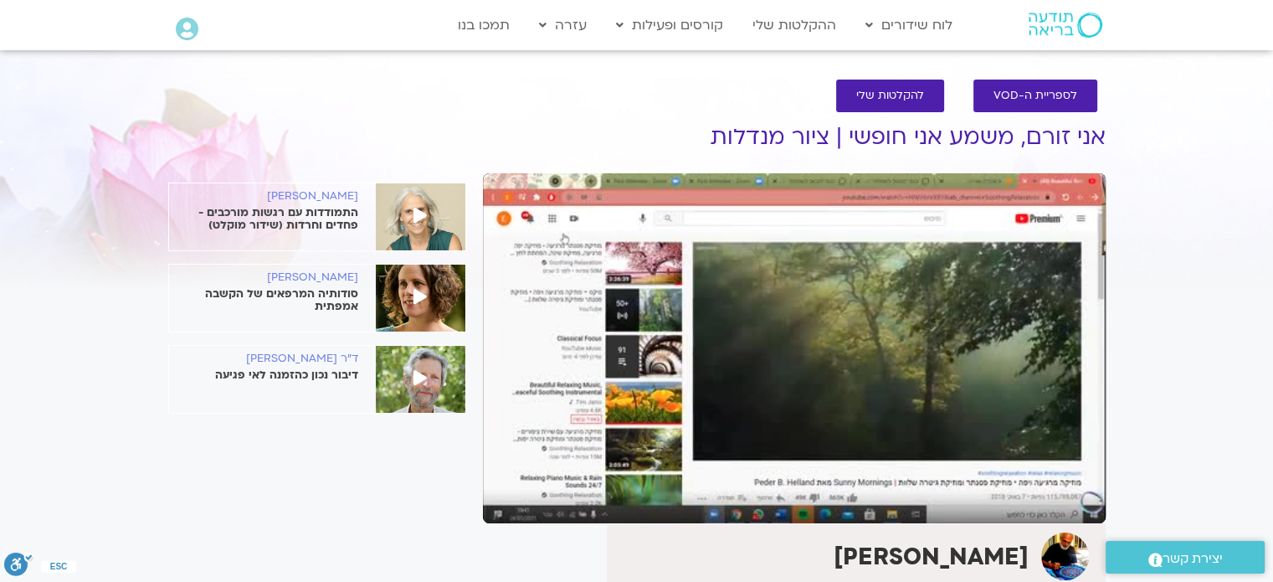
click at [509, 500] on button "pause" at bounding box center [509, 503] width 40 height 40
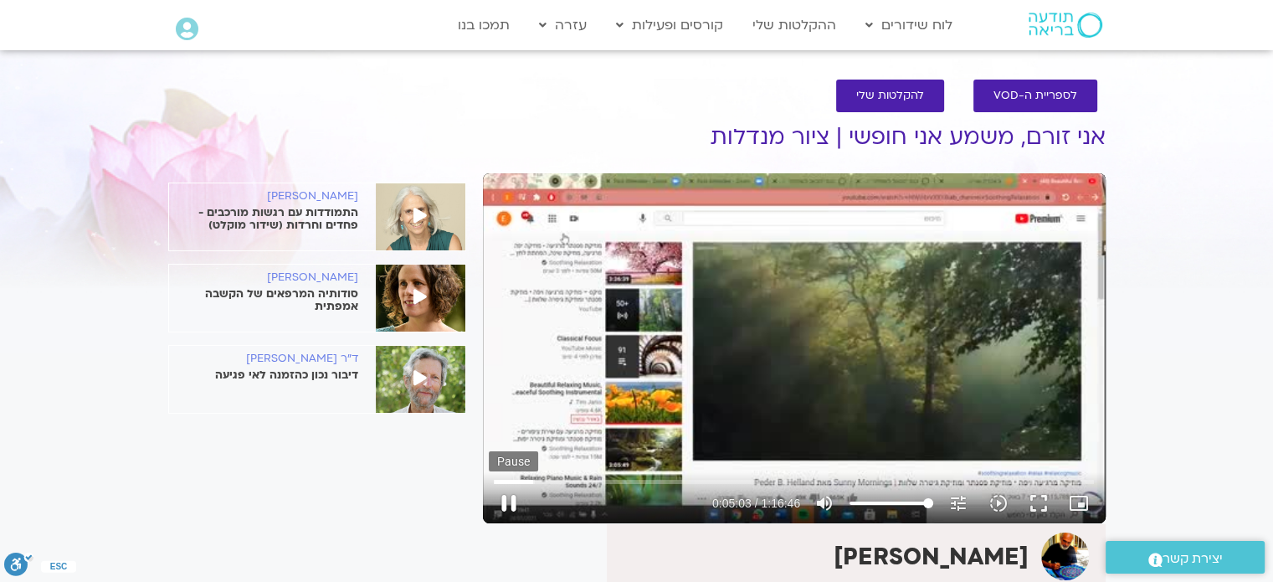
click at [509, 496] on button "pause" at bounding box center [509, 503] width 40 height 40
type input "303.685535"
